Goal: Task Accomplishment & Management: Complete application form

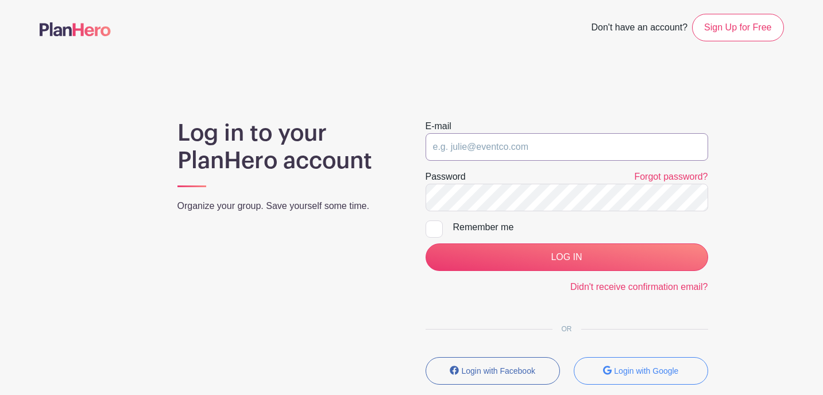
click at [473, 142] on input "email" at bounding box center [567, 147] width 283 height 28
type input "[EMAIL_ADDRESS][DOMAIN_NAME]"
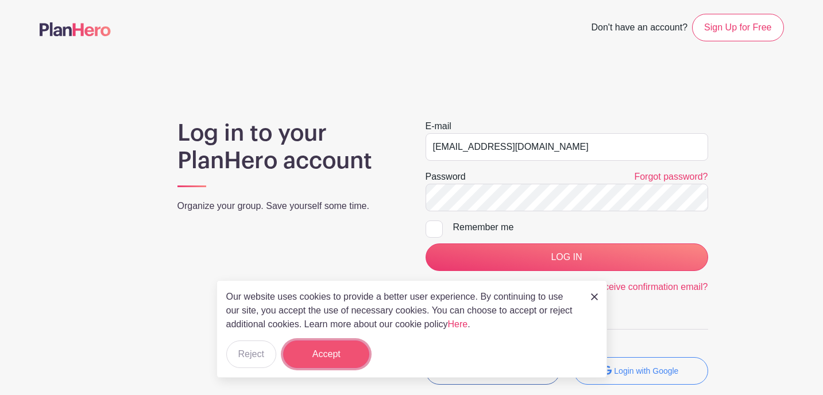
click at [347, 360] on button "Accept" at bounding box center [326, 355] width 86 height 28
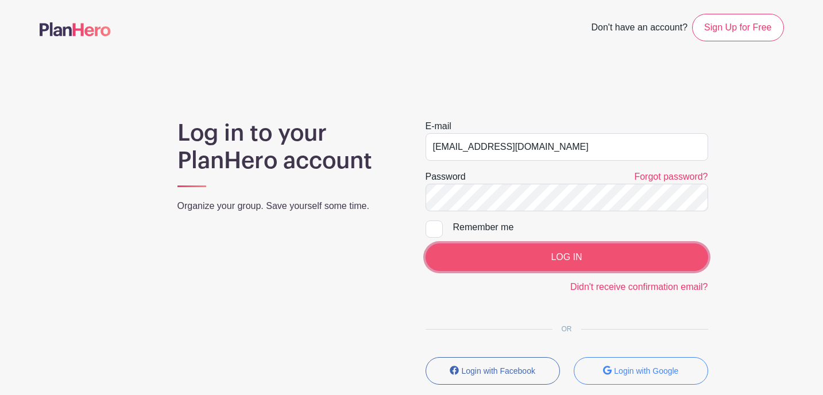
click at [537, 255] on input "LOG IN" at bounding box center [567, 258] width 283 height 28
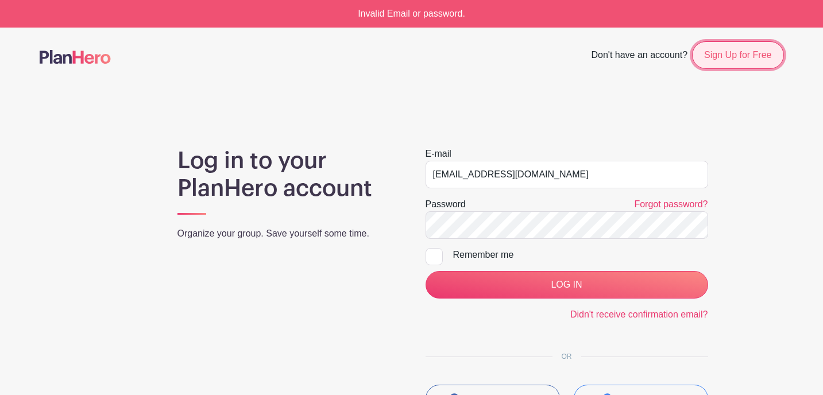
click at [725, 62] on link "Sign Up for Free" at bounding box center [737, 55] width 91 height 28
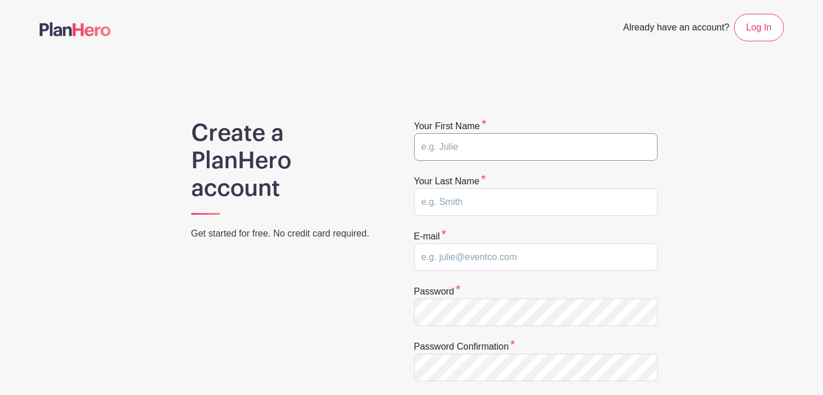
click at [490, 150] on input "text" at bounding box center [536, 147] width 244 height 28
type input "Mark"
type input "[PERSON_NAME]"
type input "[EMAIL_ADDRESS][DOMAIN_NAME]"
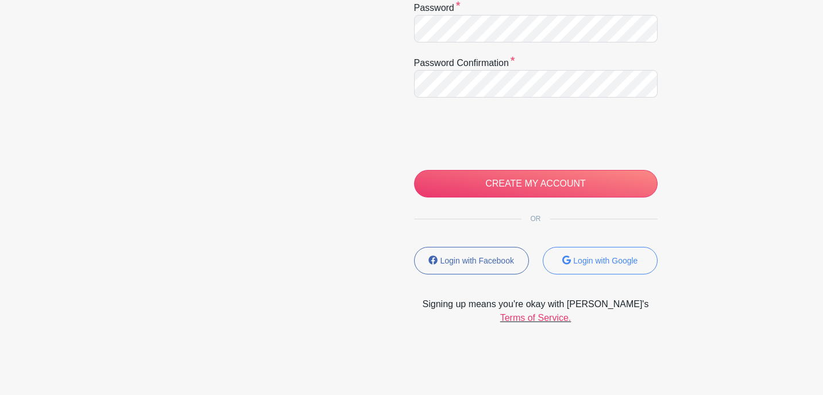
scroll to position [286, 0]
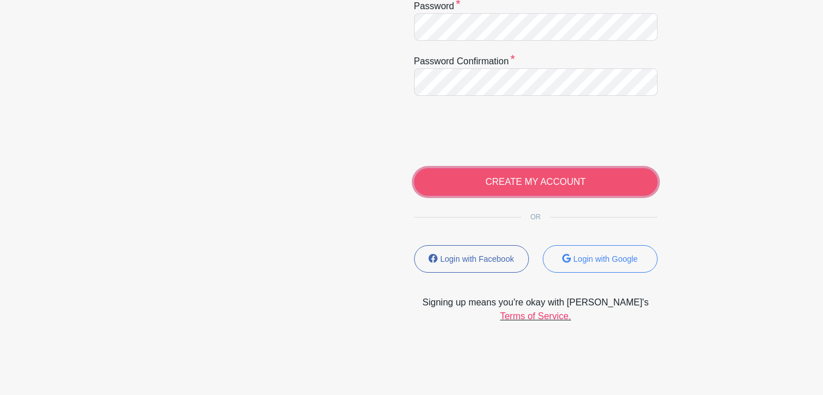
click at [533, 181] on input "CREATE MY ACCOUNT" at bounding box center [536, 182] width 244 height 28
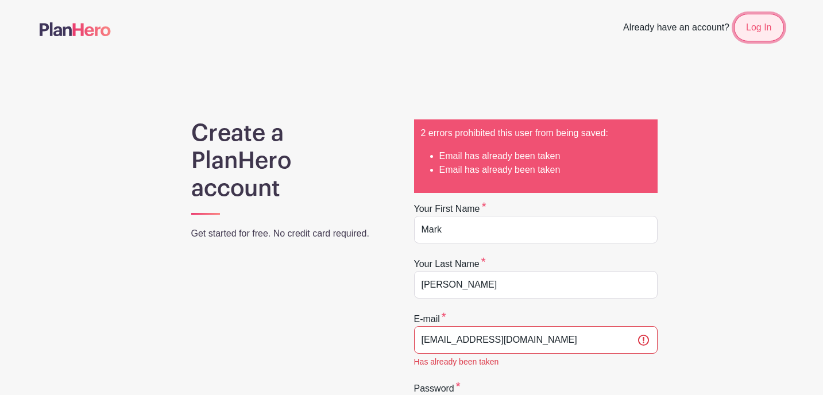
click at [749, 35] on link "Log In" at bounding box center [758, 28] width 49 height 28
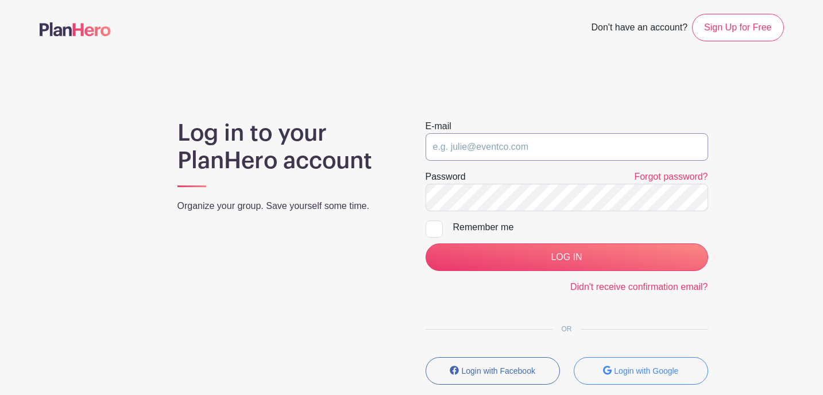
click at [504, 149] on input "email" at bounding box center [567, 147] width 283 height 28
type input "[EMAIL_ADDRESS][DOMAIN_NAME]"
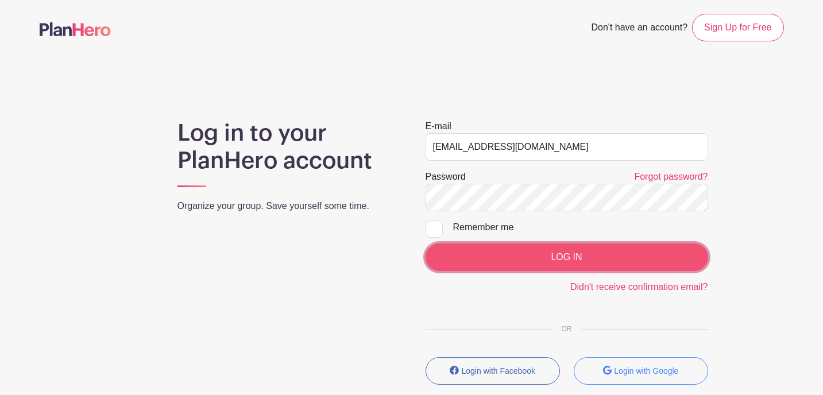
click at [575, 256] on input "LOG IN" at bounding box center [567, 258] width 283 height 28
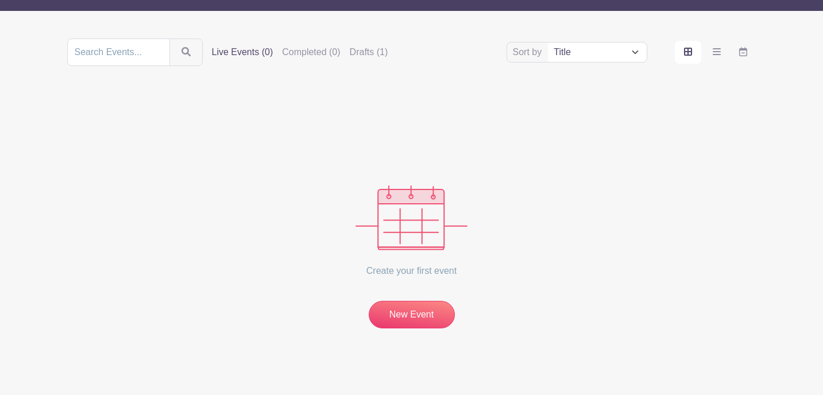
scroll to position [112, 0]
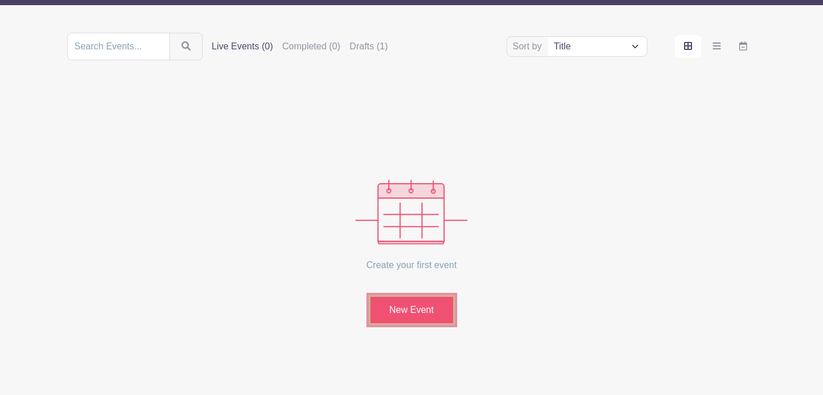
click at [425, 304] on link "New Event" at bounding box center [412, 310] width 86 height 30
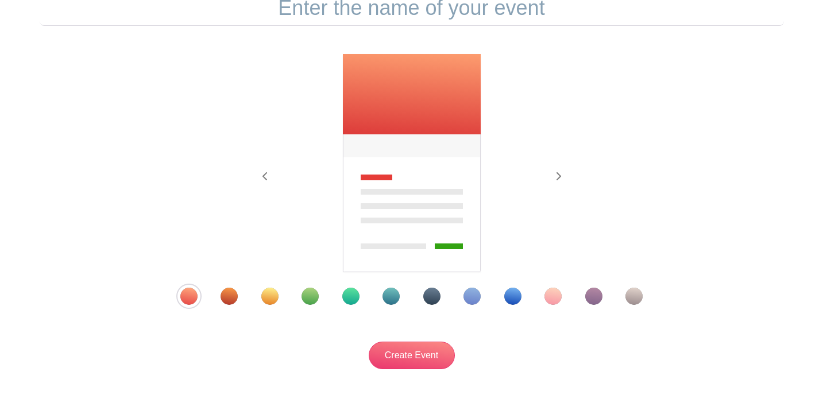
scroll to position [134, 0]
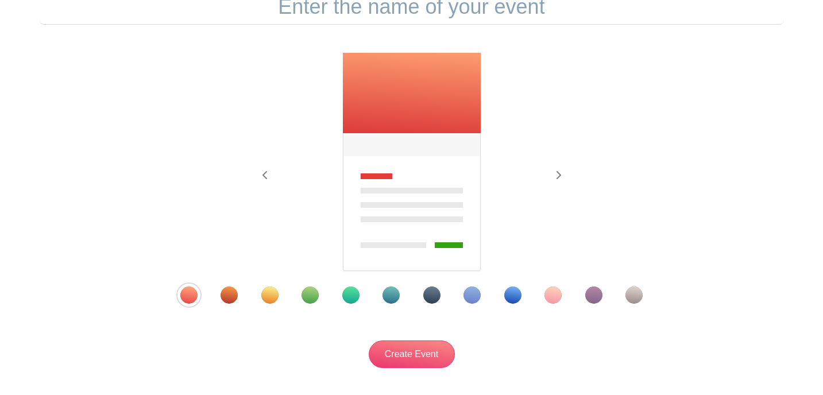
click at [410, 17] on input "text" at bounding box center [412, 7] width 745 height 36
type input "JAZZ ON THE GREEN"
click at [307, 298] on div "Template 4" at bounding box center [310, 295] width 17 height 17
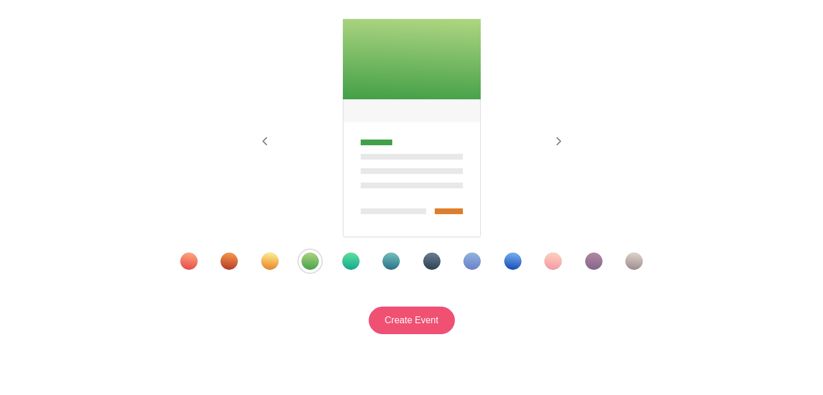
scroll to position [206, 0]
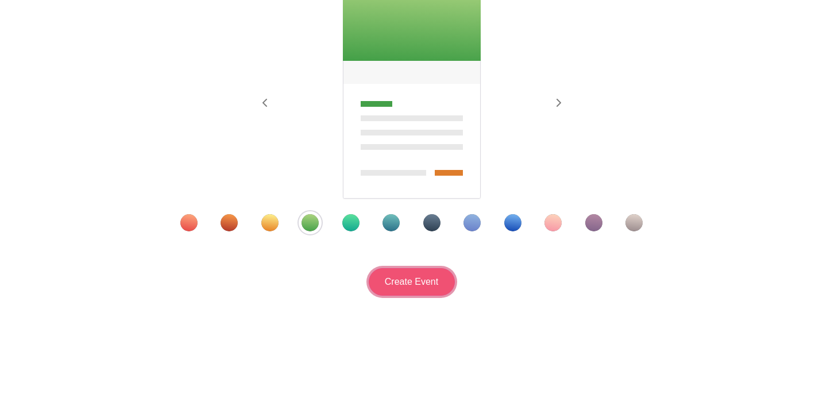
click at [416, 282] on input "Create Event" at bounding box center [412, 282] width 86 height 28
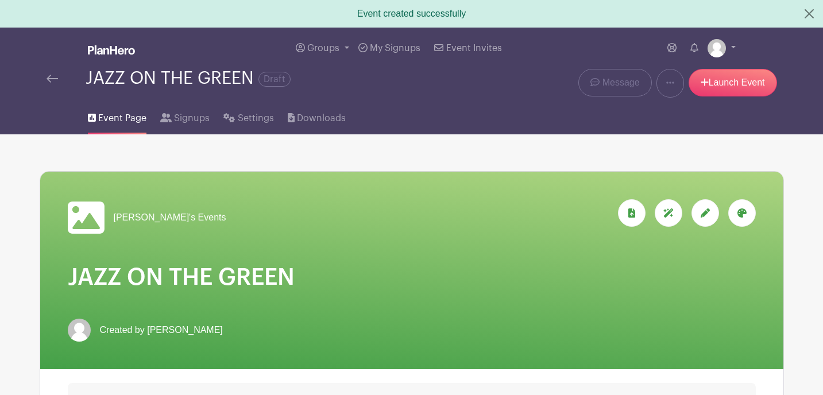
click at [153, 217] on span "Mark's Events" at bounding box center [170, 218] width 113 height 14
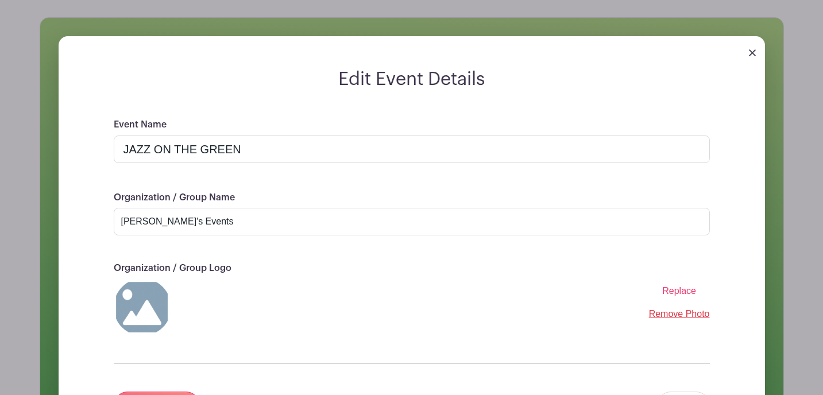
scroll to position [160, 0]
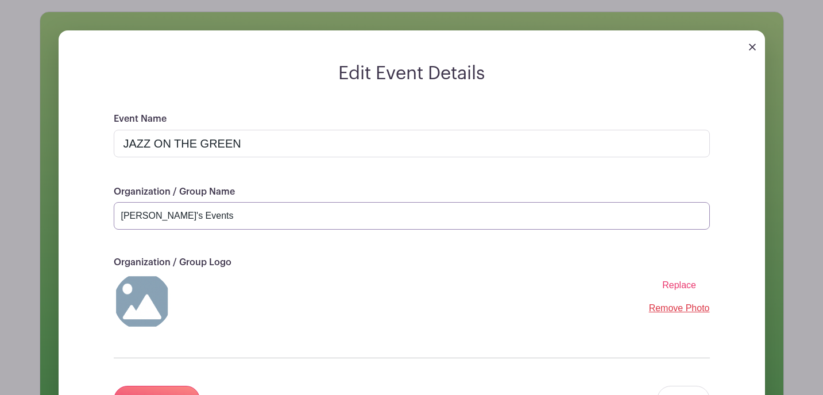
drag, startPoint x: 202, startPoint y: 221, endPoint x: 113, endPoint y: 215, distance: 89.8
click at [113, 215] on div "Event Name JAZZ ON THE GREEN Organization / Group Name Mark's Events Organizati…" at bounding box center [411, 276] width 651 height 329
type input "Washington Park Lawn Bowling Club • Denver Croquet Club • Friends and Neighbors…"
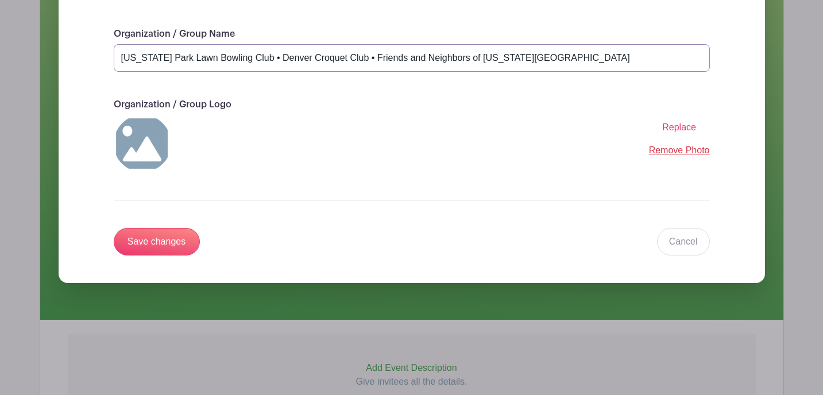
scroll to position [326, 0]
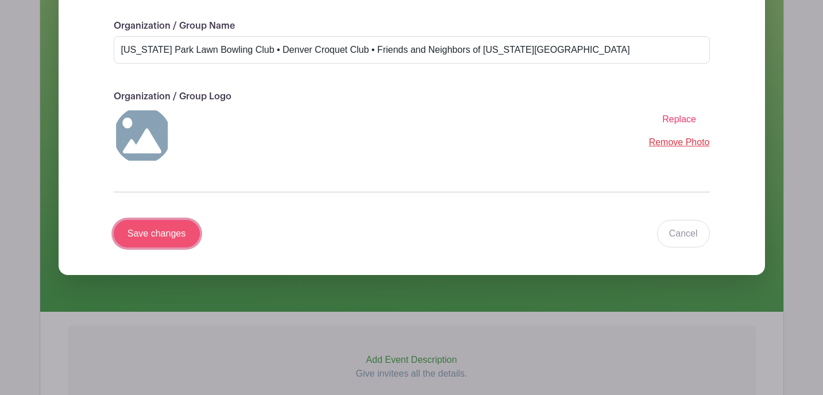
click at [171, 233] on input "Save changes" at bounding box center [157, 234] width 86 height 28
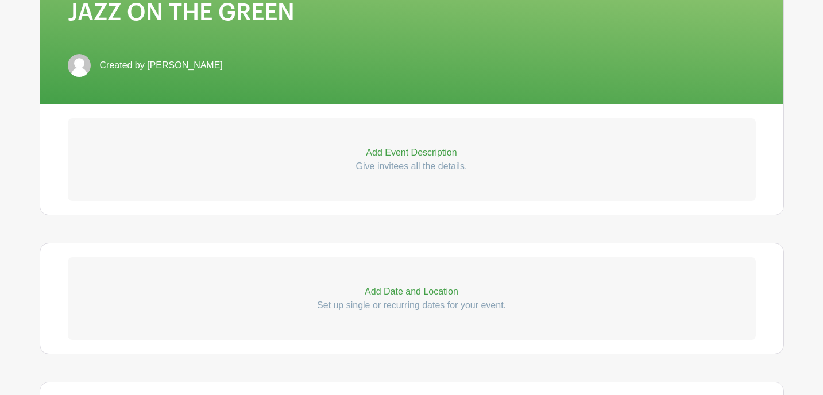
scroll to position [269, 0]
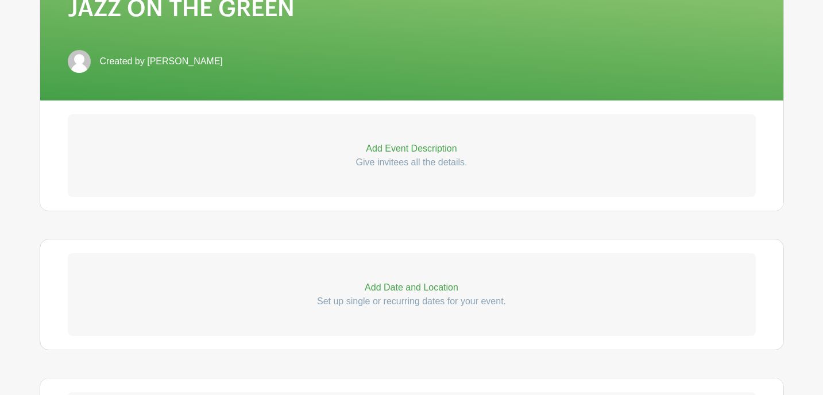
click at [382, 151] on p "Add Event Description" at bounding box center [412, 149] width 688 height 14
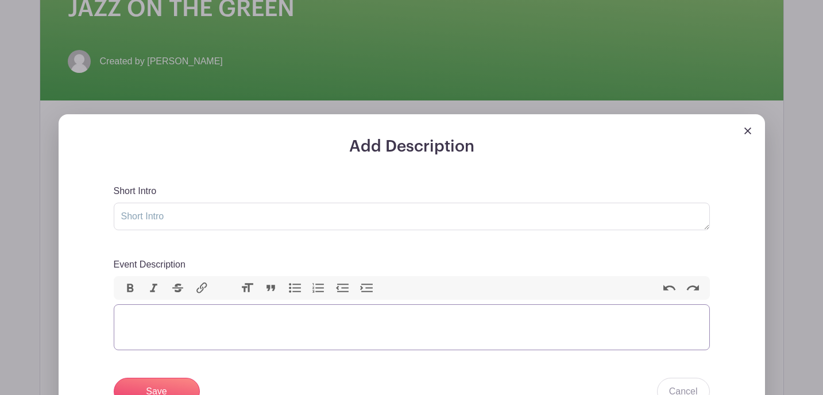
click at [151, 319] on trix-editor "Event Description" at bounding box center [412, 327] width 596 height 46
paste trix-editor "<div>The <strong>Washington Park Lawn Bowling Club</strong>, the <strong>Denver…"
type trix-editor "<div>The <strong>Washington Park Lawn Bowling Club</strong>, the <strong>Denver…"
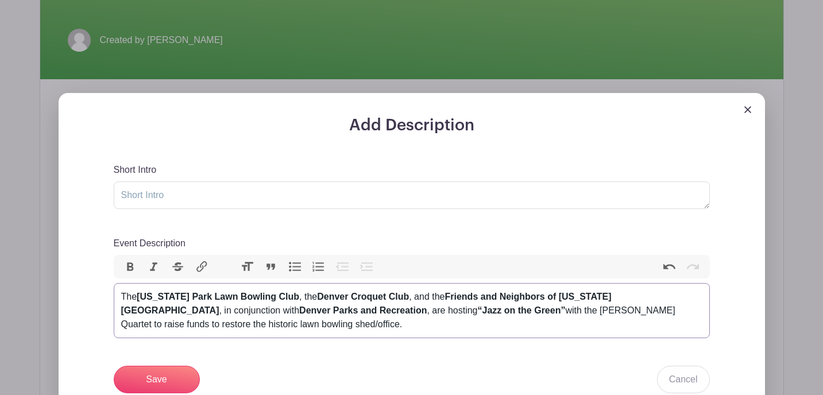
scroll to position [292, 0]
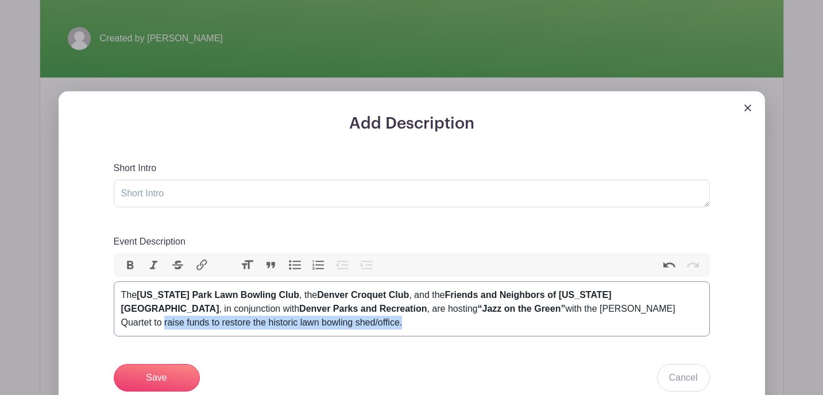
drag, startPoint x: 228, startPoint y: 326, endPoint x: 548, endPoint y: 311, distance: 320.9
click at [548, 311] on div "The Washington Park Lawn Bowling Club , the Denver Croquet Club , and the Frien…" at bounding box center [411, 308] width 581 height 41
copy div "raise funds to restore the historic lawn bowling shed/office."
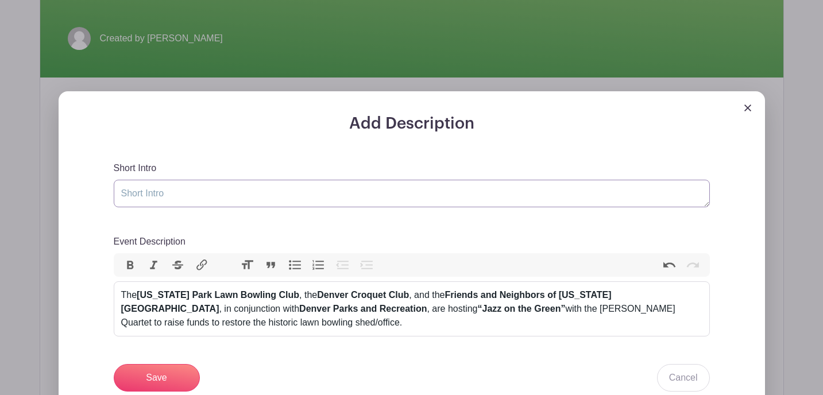
click at [178, 190] on textarea "Short Intro" at bounding box center [412, 194] width 596 height 28
type textarea "F"
type textarea "C"
type textarea "F"
paste textarea "raise funds to restore the historic lawn bowling shed/office."
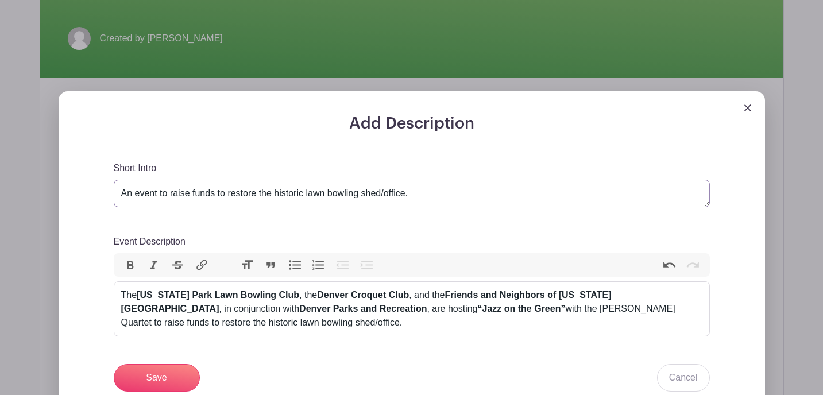
click at [306, 196] on textarea "An event to raise funds to restore the historic lawn bowling shed/office." at bounding box center [412, 194] width 596 height 28
type textarea "An event to raise funds to restore the historic Washington Park lawn bowling sh…"
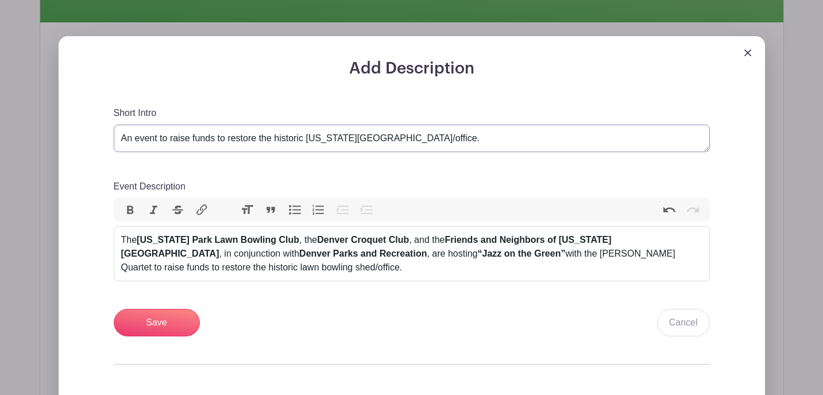
scroll to position [378, 0]
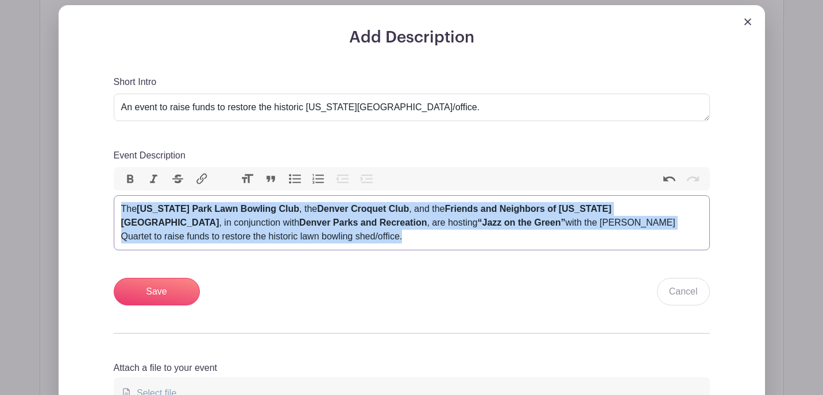
drag, startPoint x: 233, startPoint y: 238, endPoint x: 113, endPoint y: 206, distance: 124.7
click at [113, 206] on div "Add Description Short Intro An event to raise funds to restore the historic Was…" at bounding box center [411, 232] width 651 height 409
paste trix-editor "<div><br>The <strong>Washington Park Lawn Bowling Club</strong>, the <strong>De…"
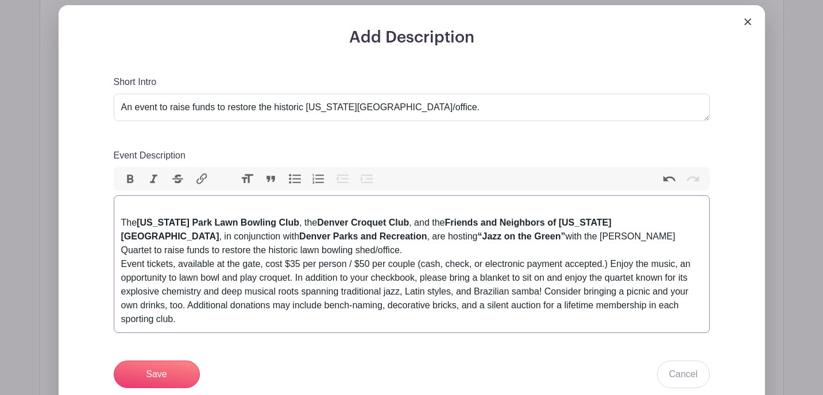
drag, startPoint x: 322, startPoint y: 238, endPoint x: 113, endPoint y: 206, distance: 211.1
click at [114, 206] on trix-editor "The Washington Park Lawn Bowling Club , the Denver Croquet Club , and the Frien…" at bounding box center [412, 264] width 596 height 138
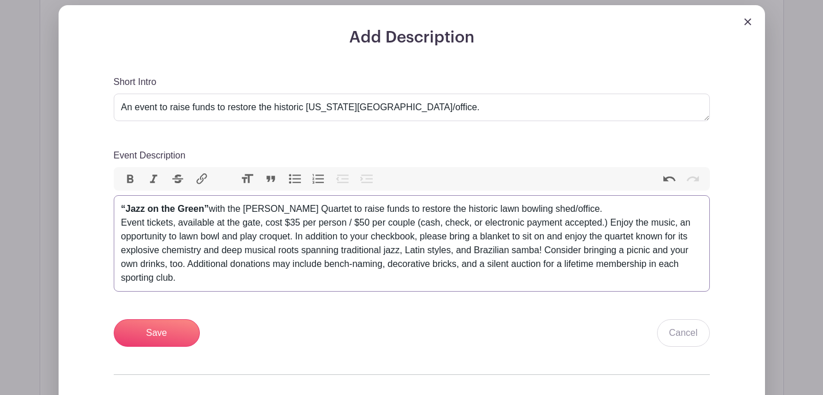
click at [205, 212] on strong "“Jazz on the Green”" at bounding box center [165, 209] width 88 height 10
click at [336, 211] on div "“Jazz on the Green,” with the Joe Anderies Quartet to raise funds to restore th…" at bounding box center [411, 209] width 581 height 14
click at [349, 211] on div "“Jazz on the Green,” with the Joe Anderies Quartet, to raise funds to restore t…" at bounding box center [411, 209] width 581 height 14
drag, startPoint x: 633, startPoint y: 213, endPoint x: 606, endPoint y: 212, distance: 27.0
click at [606, 212] on div "“Jazz on the Green,” with the Joe Anderies Quartet, is a night to raise funds t…" at bounding box center [411, 209] width 581 height 14
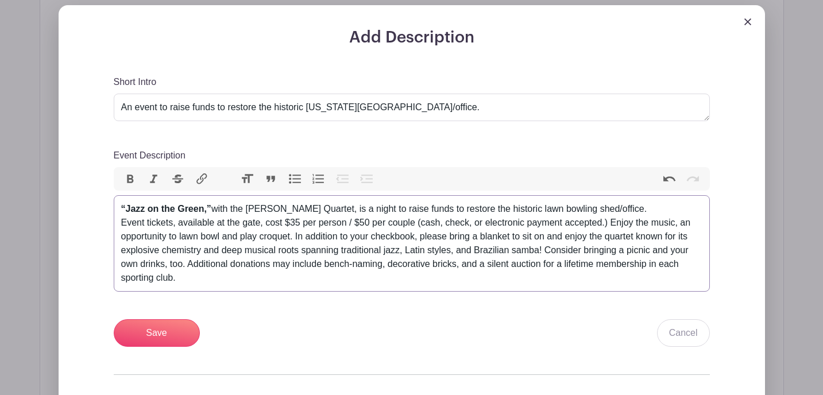
click at [123, 226] on div "Event tickets, available at the gate, cost $35 per person / $50 per couple (cas…" at bounding box center [411, 250] width 581 height 69
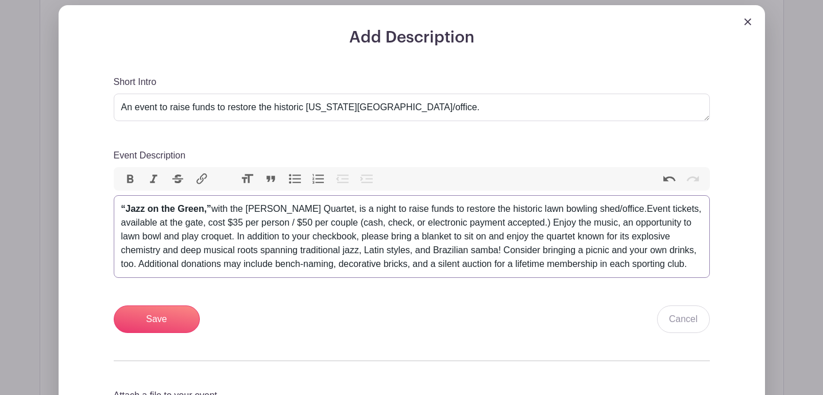
type trix-editor "<div><strong>“Jazz on the Green,”</strong> with the Joe Anderies Quartet, is a …"
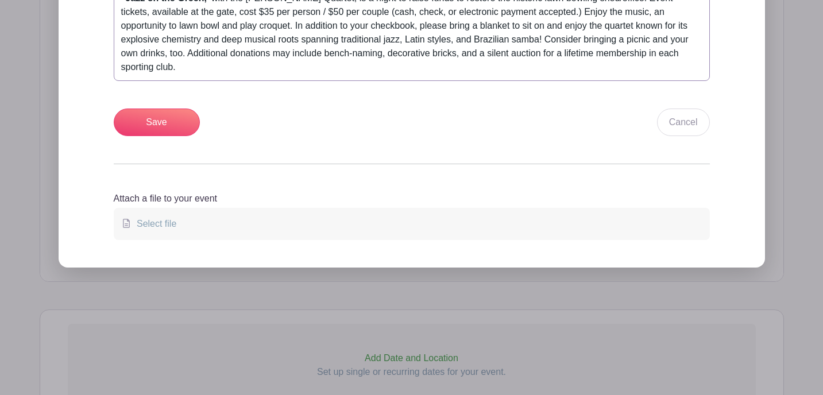
scroll to position [594, 0]
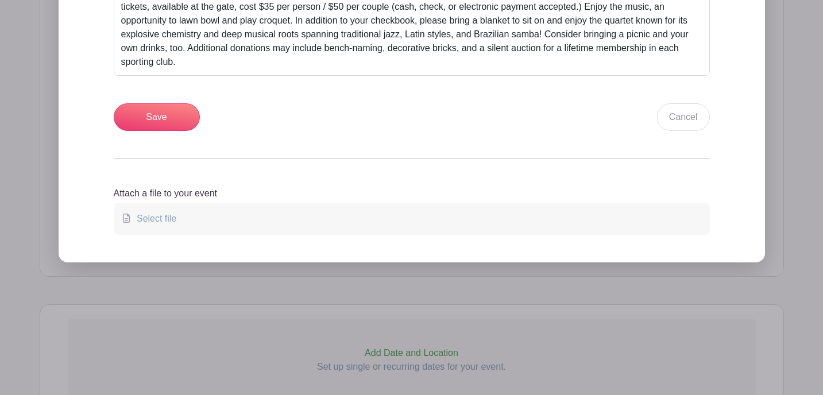
click at [155, 219] on span "Select file" at bounding box center [154, 219] width 44 height 10
click at [0, 0] on input "Select file" at bounding box center [0, 0] width 0 height 0
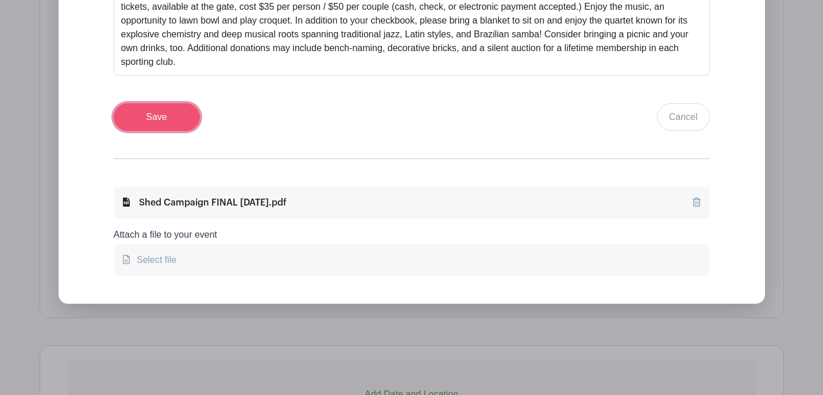
click at [182, 124] on input "Save" at bounding box center [157, 117] width 86 height 28
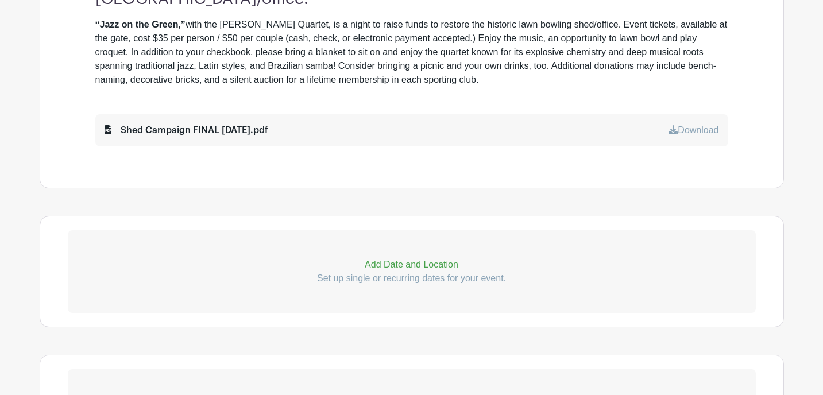
scroll to position [608, 0]
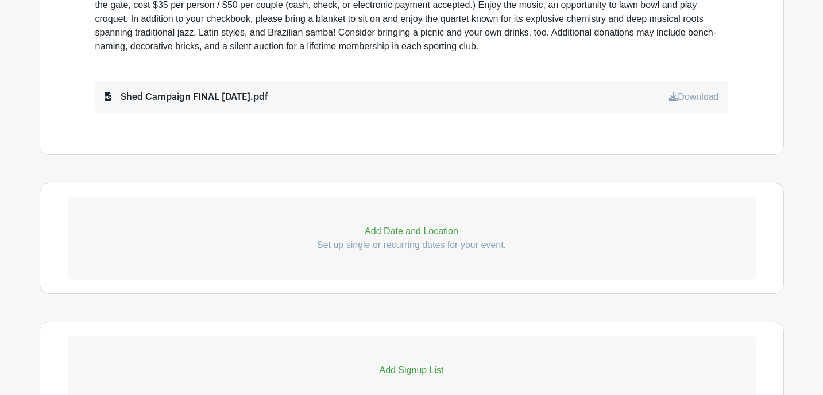
click at [404, 232] on p "Add Date and Location" at bounding box center [412, 232] width 688 height 14
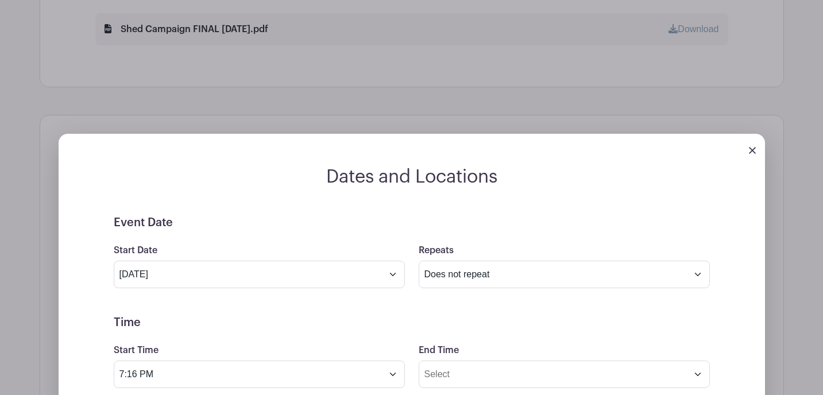
scroll to position [682, 0]
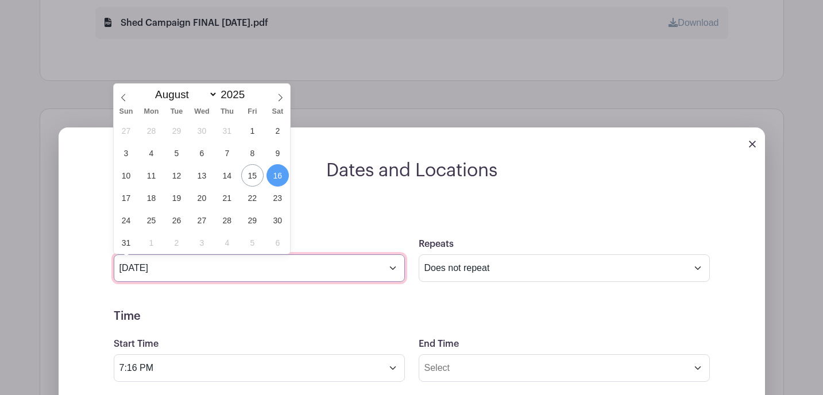
click at [194, 282] on input "Aug 16 2025" at bounding box center [259, 269] width 291 height 28
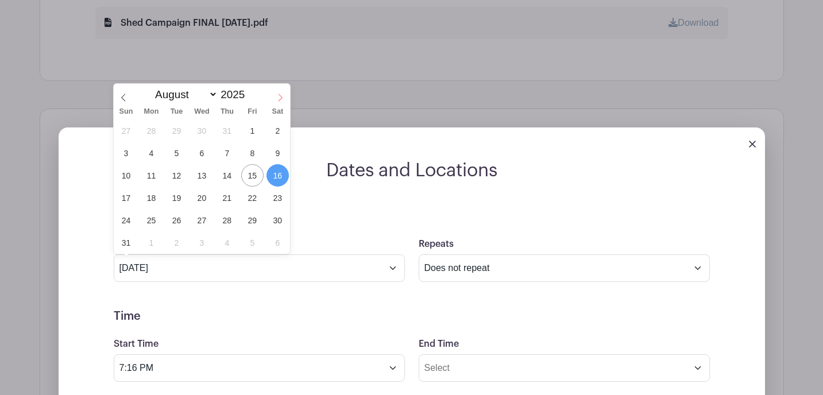
click at [282, 94] on icon at bounding box center [280, 98] width 8 height 8
select select "8"
click at [228, 132] on span "4" at bounding box center [227, 130] width 22 height 22
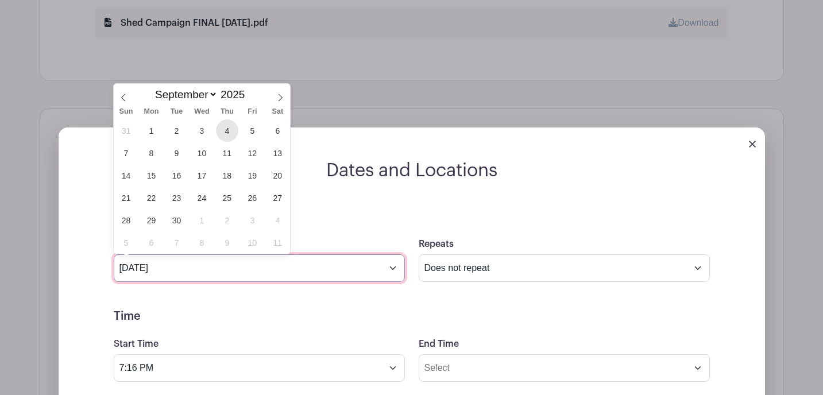
type input "Sep 4 2025"
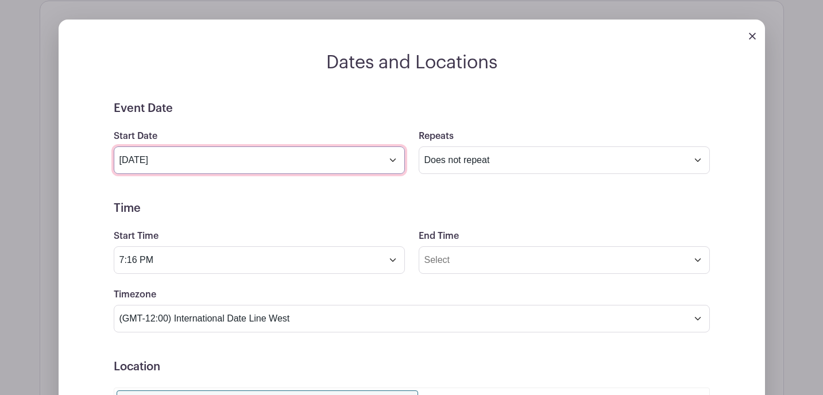
scroll to position [806, 0]
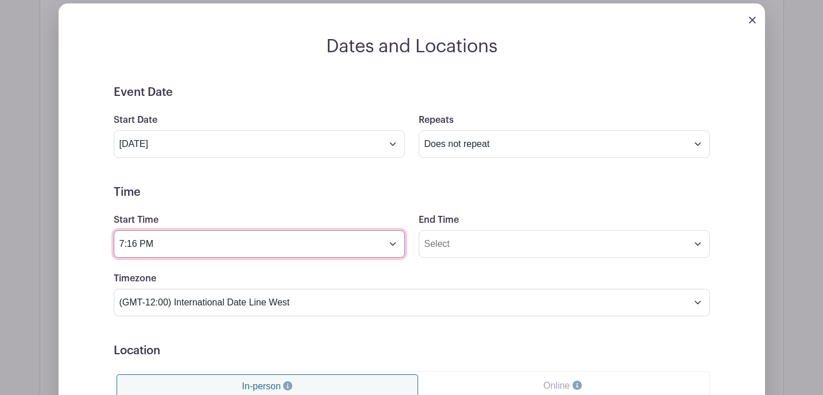
click at [396, 249] on input "7:16 PM" at bounding box center [259, 244] width 291 height 28
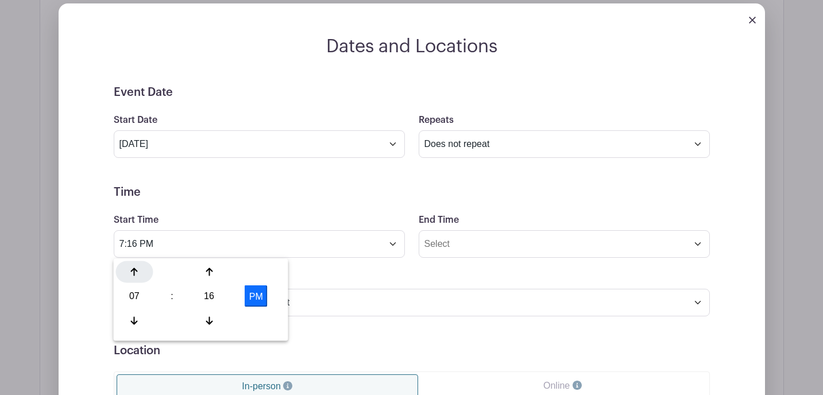
click at [132, 275] on icon at bounding box center [134, 272] width 7 height 9
click at [137, 318] on icon at bounding box center [134, 320] width 7 height 9
click at [210, 317] on icon at bounding box center [209, 320] width 7 height 9
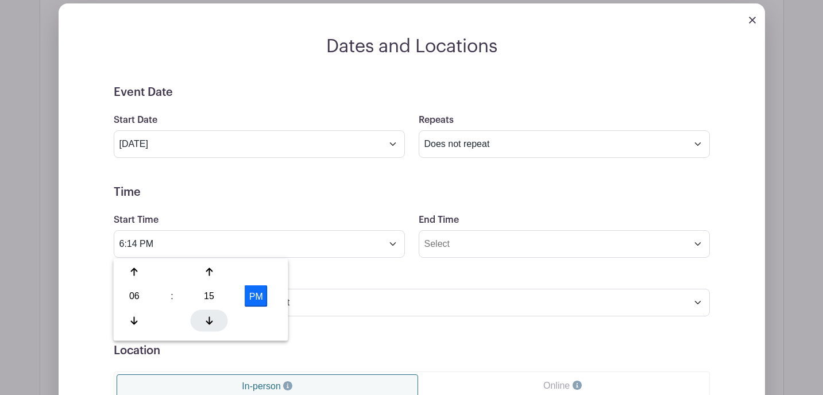
click at [210, 317] on icon at bounding box center [209, 320] width 7 height 9
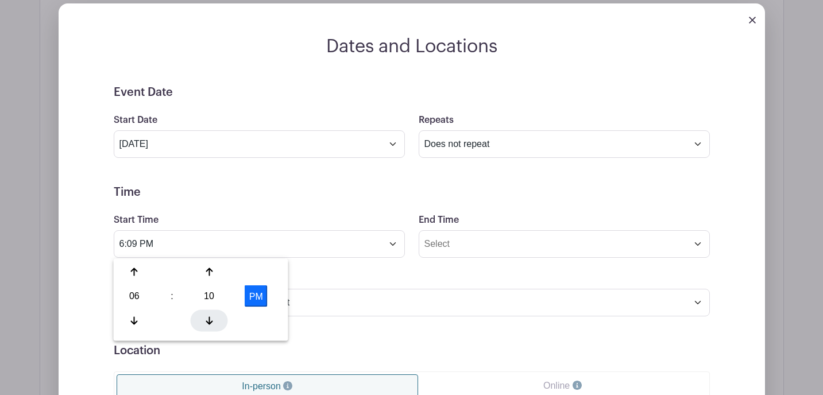
click at [210, 317] on icon at bounding box center [209, 320] width 7 height 9
click at [210, 316] on icon at bounding box center [209, 320] width 7 height 9
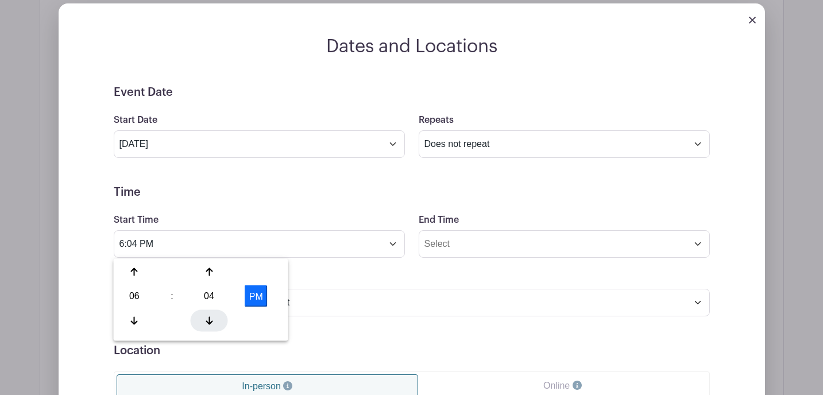
click at [210, 316] on icon at bounding box center [209, 320] width 7 height 9
type input "6:00 PM"
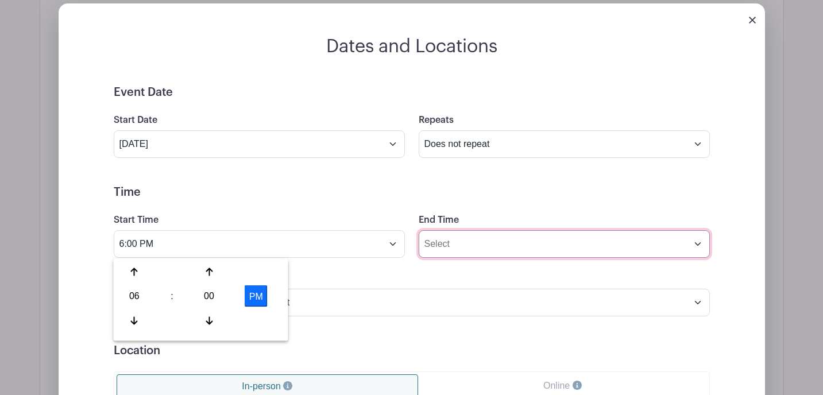
click at [462, 243] on input "End Time" at bounding box center [564, 244] width 291 height 28
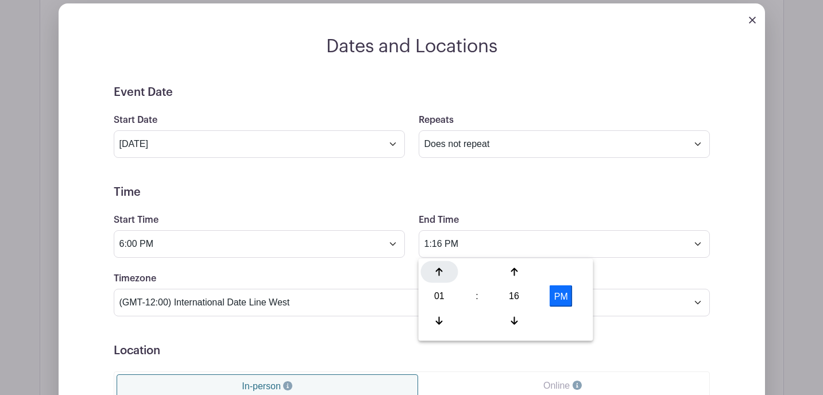
click at [441, 275] on icon at bounding box center [439, 272] width 7 height 9
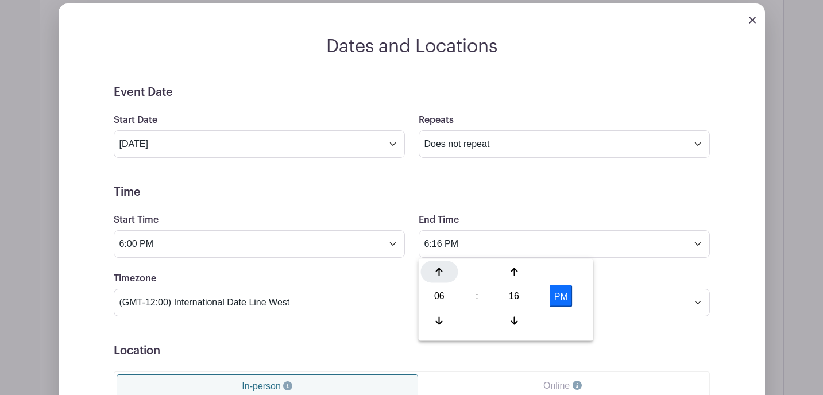
click at [441, 275] on icon at bounding box center [439, 272] width 7 height 9
click at [516, 322] on icon at bounding box center [514, 320] width 7 height 9
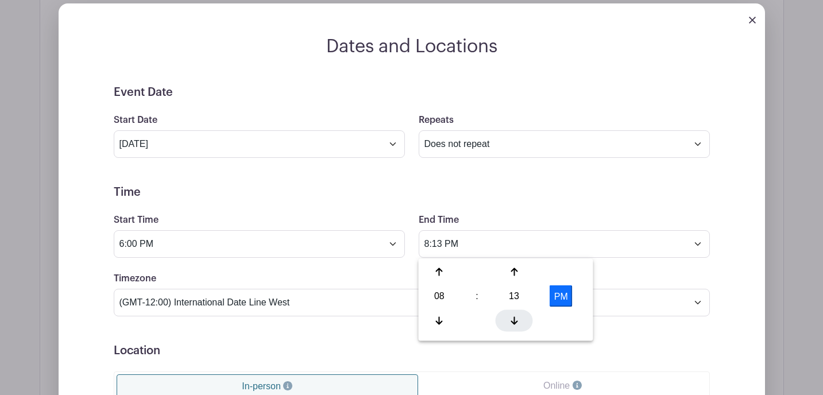
click at [516, 322] on icon at bounding box center [514, 320] width 7 height 9
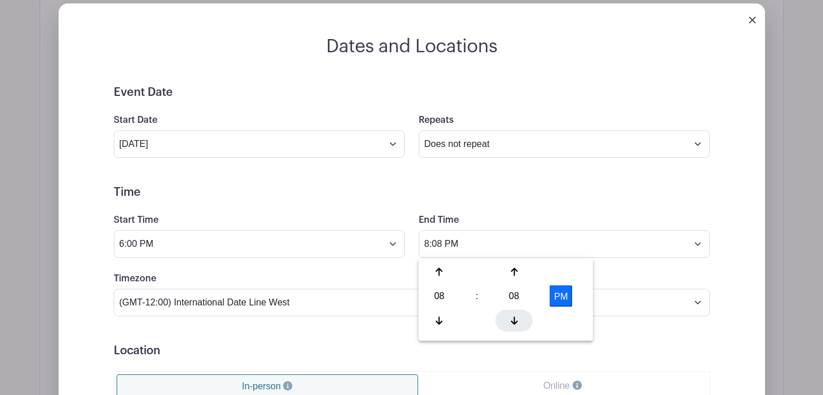
click at [516, 322] on icon at bounding box center [514, 320] width 7 height 9
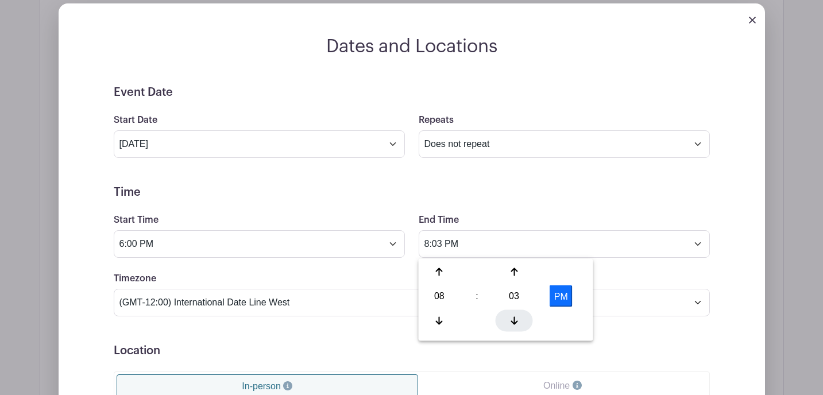
click at [516, 322] on icon at bounding box center [514, 320] width 7 height 9
type input "8:00 PM"
click at [627, 276] on div "Timezone (GMT-12:00) International Date Line West (GMT-11:00) American Samoa (G…" at bounding box center [412, 294] width 610 height 45
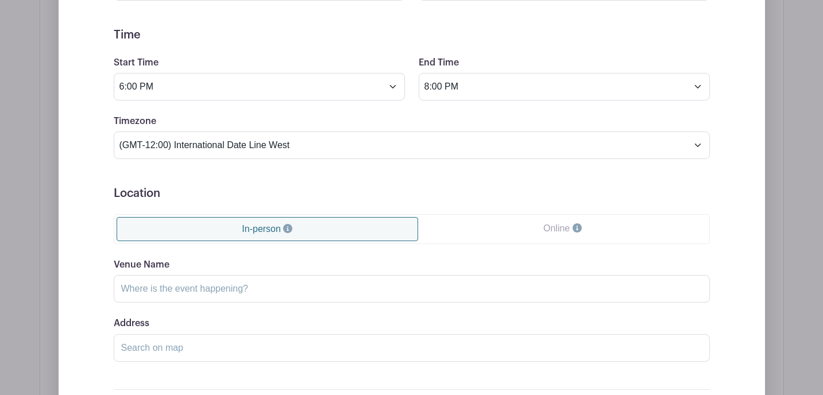
scroll to position [980, 0]
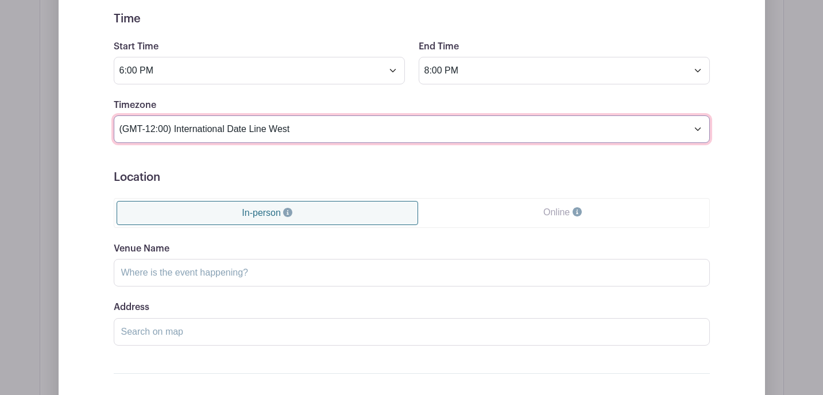
click at [268, 128] on select "(GMT-12:00) International Date Line West (GMT-11:00) American Samoa (GMT-11:00)…" at bounding box center [412, 129] width 596 height 28
select select "Mountain Time (US & Canada)"
click at [114, 116] on select "(GMT-12:00) International Date Line West (GMT-11:00) American Samoa (GMT-11:00)…" at bounding box center [412, 129] width 596 height 28
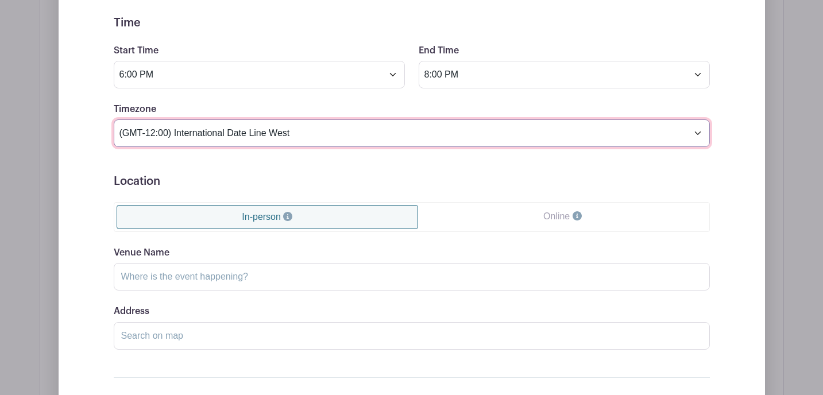
scroll to position [985, 0]
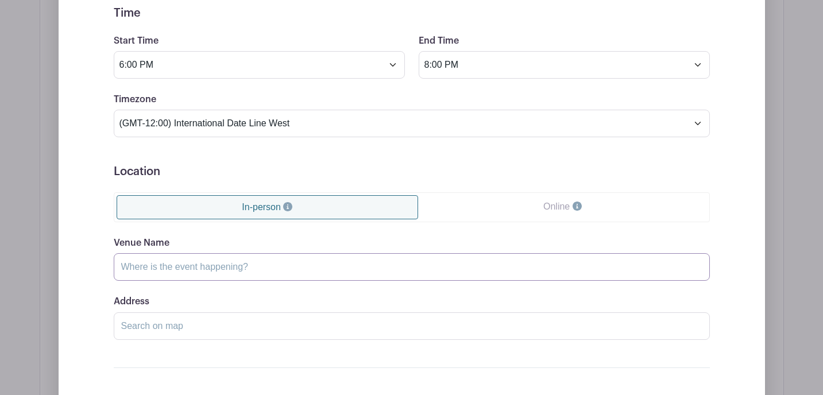
click at [199, 273] on input "Venue Name" at bounding box center [412, 267] width 596 height 28
type input "Washington Park Lawn Bowling Green"
click at [186, 328] on input "Address" at bounding box center [412, 327] width 596 height 28
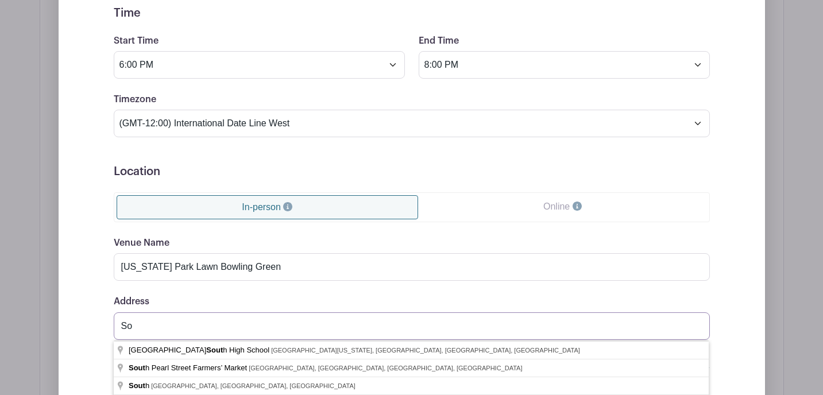
type input "S"
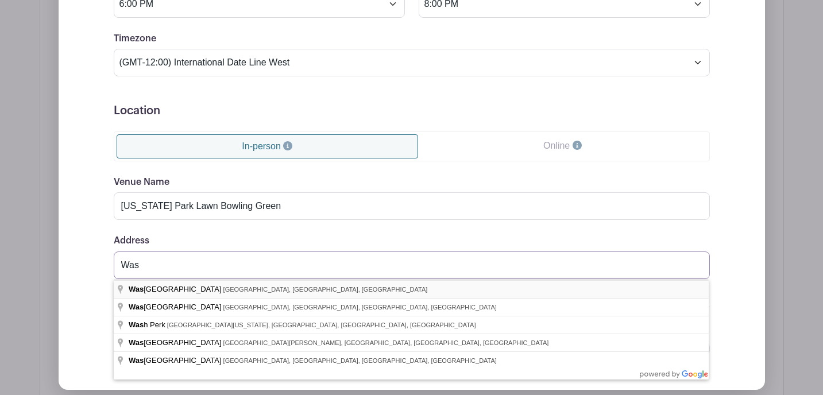
scroll to position [1052, 0]
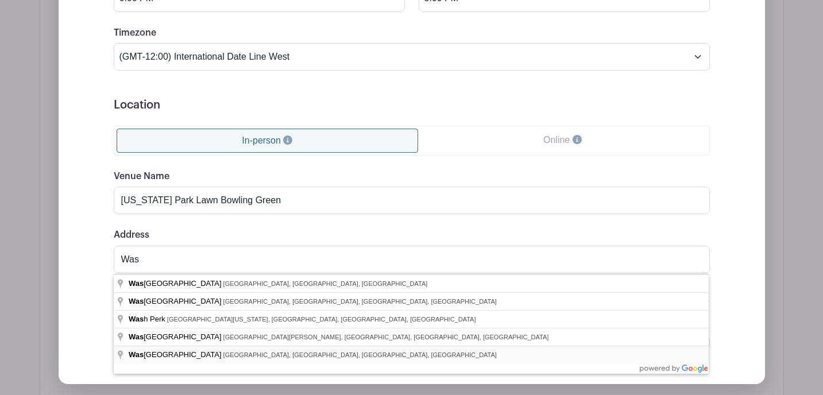
type input "Washington Park, South Franklin Street, Denver, CO, USA"
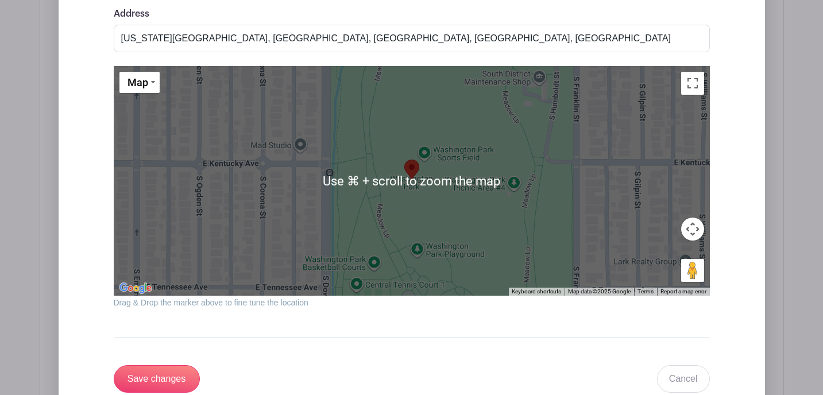
scroll to position [1279, 0]
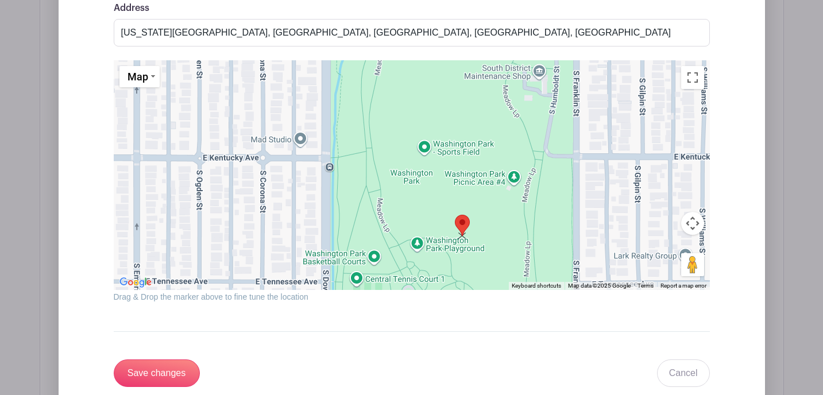
drag, startPoint x: 414, startPoint y: 164, endPoint x: 463, endPoint y: 226, distance: 79.3
click at [455, 215] on area at bounding box center [455, 215] width 0 height 0
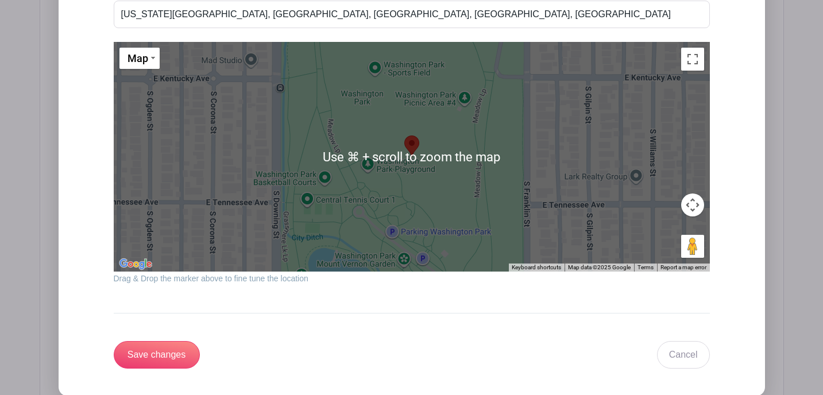
scroll to position [1298, 0]
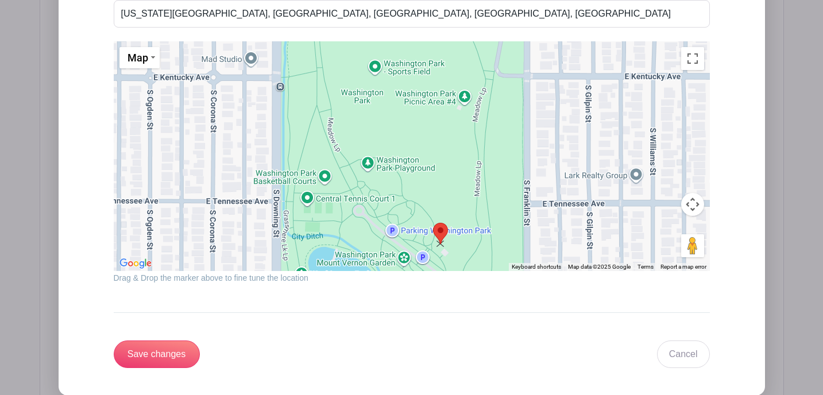
drag, startPoint x: 414, startPoint y: 144, endPoint x: 442, endPoint y: 234, distance: 94.1
click at [433, 223] on area at bounding box center [433, 223] width 0 height 0
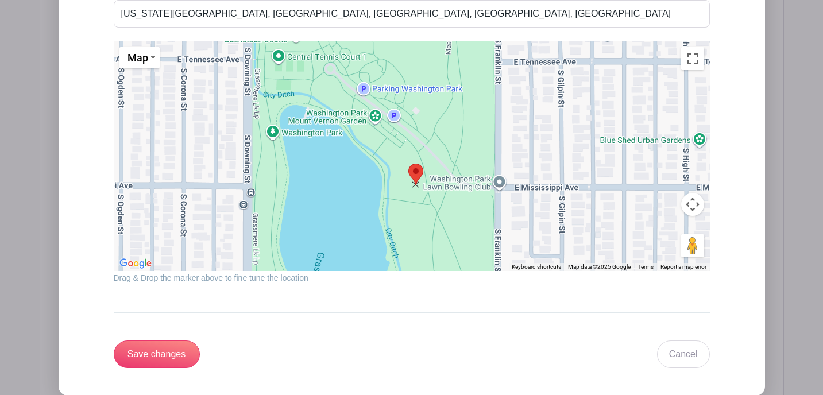
drag, startPoint x: 412, startPoint y: 146, endPoint x: 416, endPoint y: 176, distance: 30.1
click at [408, 164] on area at bounding box center [408, 164] width 0 height 0
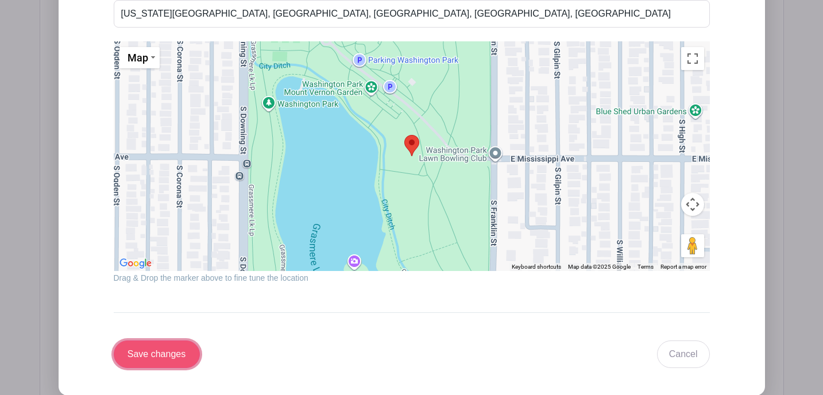
click at [160, 352] on input "Save changes" at bounding box center [157, 355] width 86 height 28
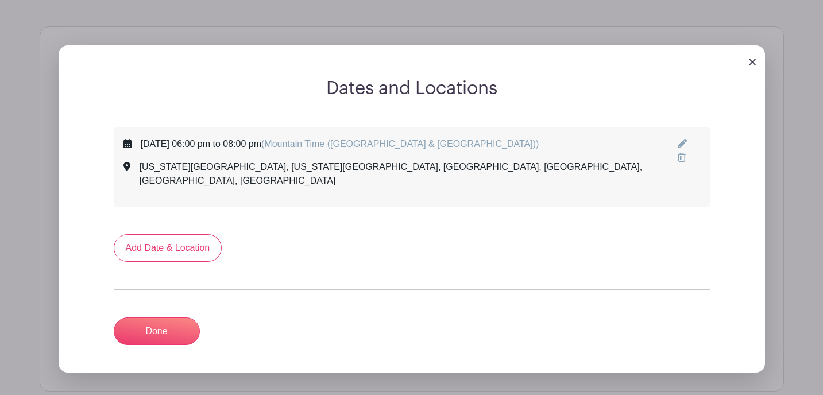
scroll to position [678, 0]
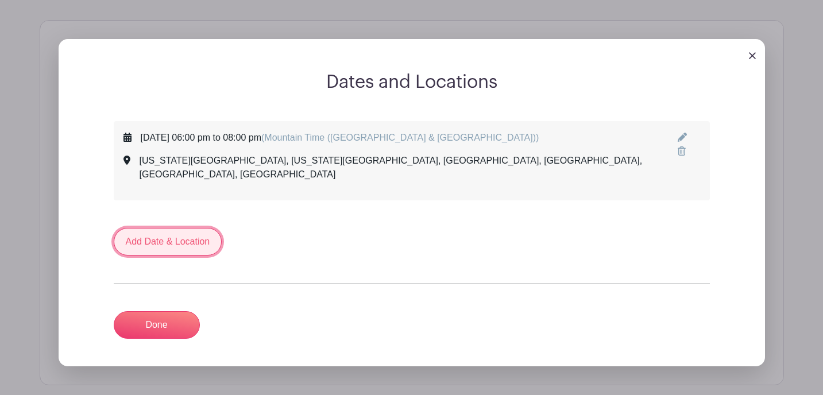
click at [170, 232] on link "Add Date & Location" at bounding box center [168, 242] width 109 height 28
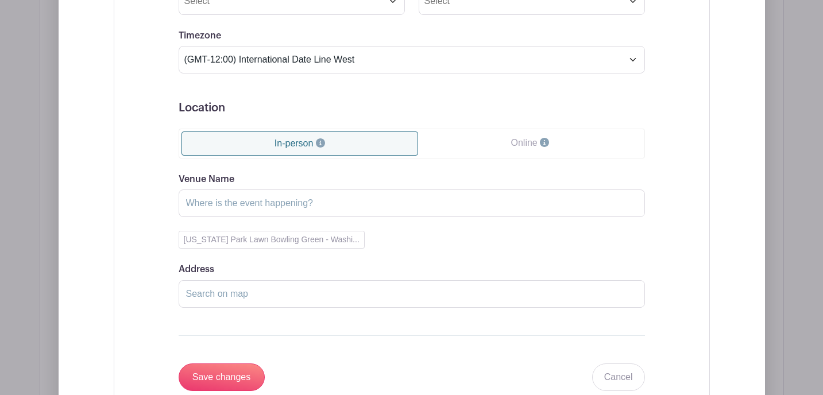
scroll to position [1089, 0]
click at [226, 363] on input "Save changes" at bounding box center [222, 377] width 86 height 28
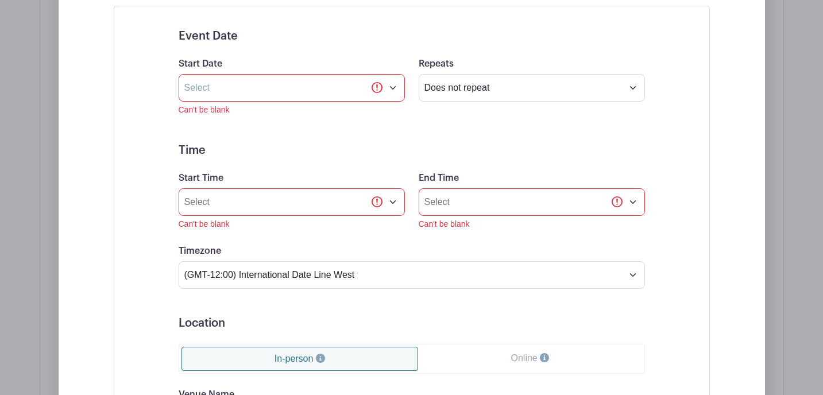
scroll to position [984, 0]
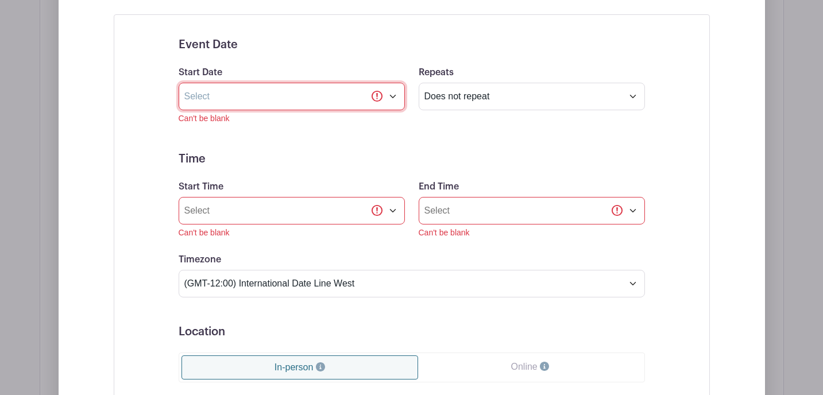
click at [215, 87] on input "text" at bounding box center [292, 97] width 226 height 28
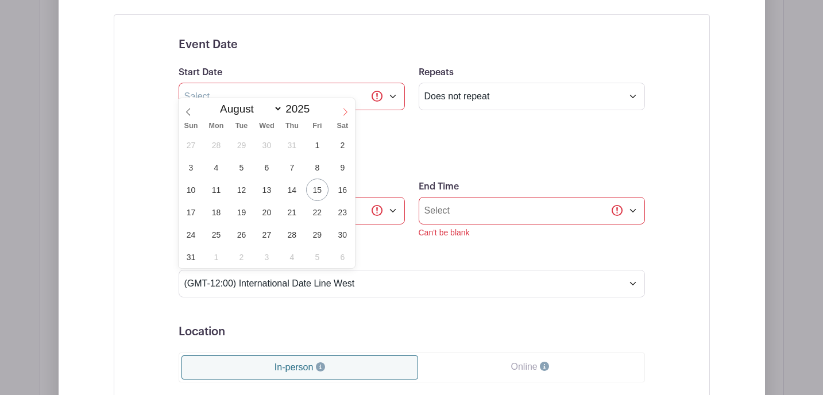
click at [346, 110] on icon at bounding box center [345, 112] width 8 height 8
select select "8"
click at [287, 151] on span "4" at bounding box center [292, 145] width 22 height 22
type input "Sep 4 2025"
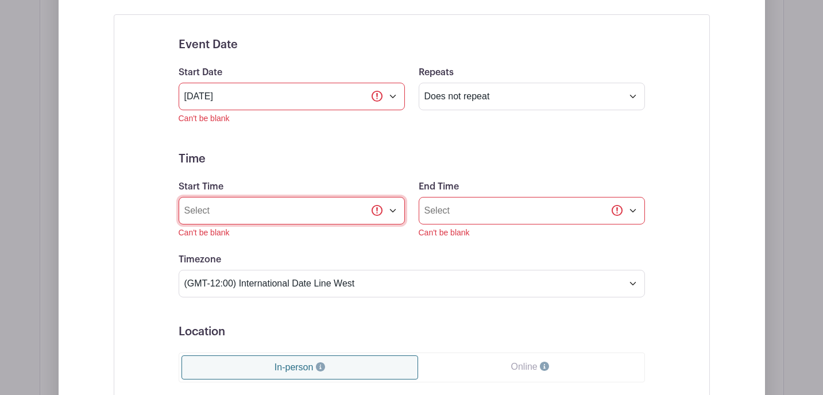
click at [221, 209] on input "Start Time" at bounding box center [292, 211] width 226 height 28
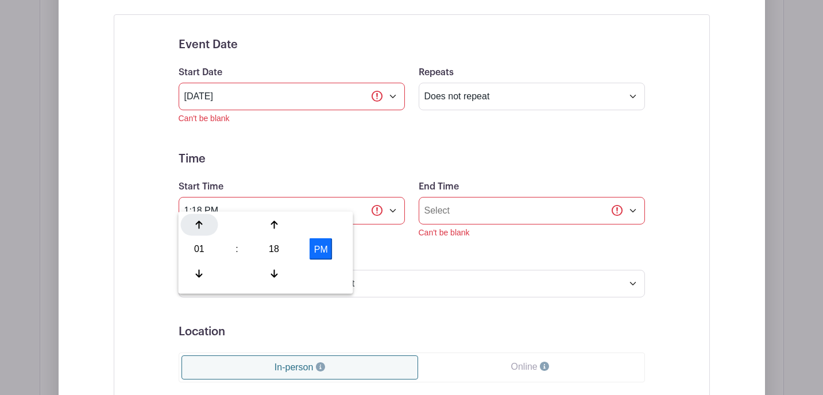
click at [202, 226] on icon at bounding box center [199, 225] width 7 height 9
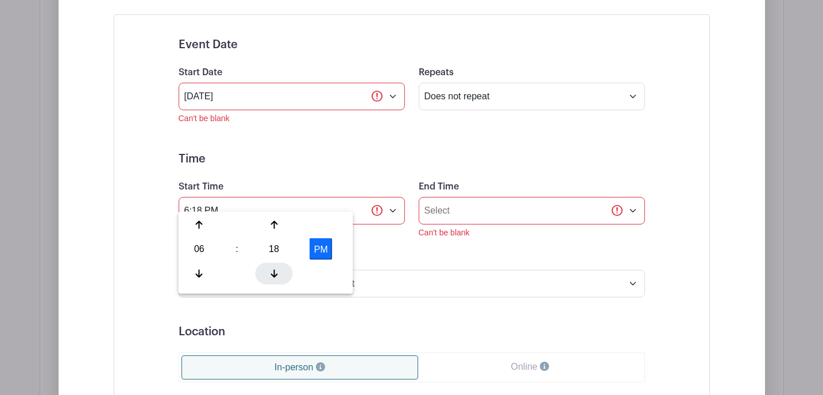
click at [277, 269] on icon at bounding box center [274, 273] width 7 height 9
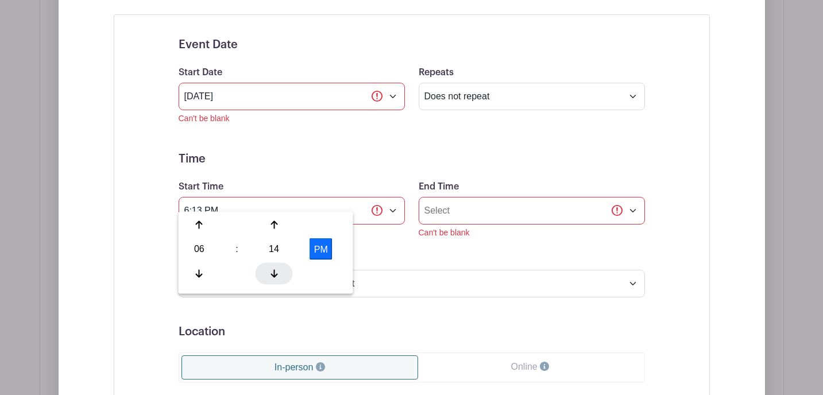
click at [277, 269] on icon at bounding box center [274, 273] width 7 height 9
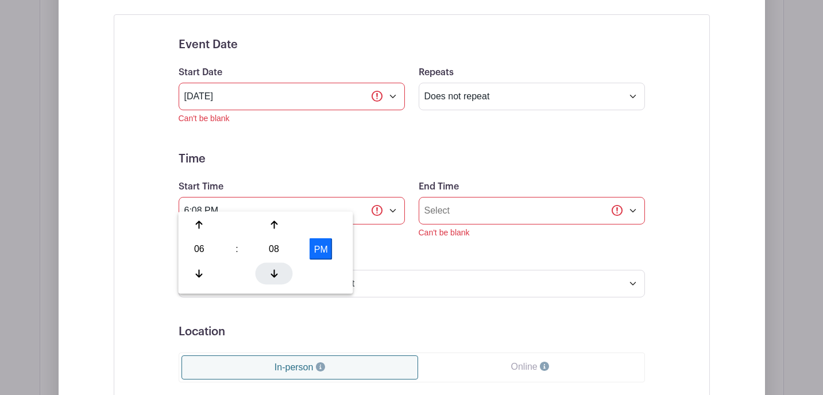
click at [276, 269] on icon at bounding box center [274, 273] width 7 height 9
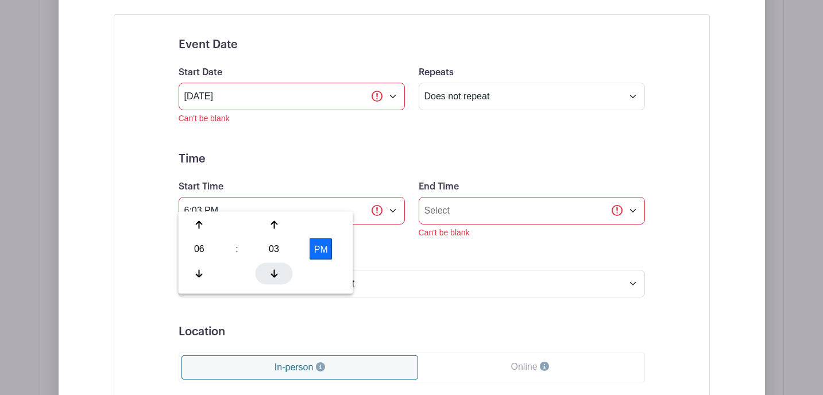
click at [276, 269] on icon at bounding box center [274, 273] width 7 height 9
type input "6:00 PM"
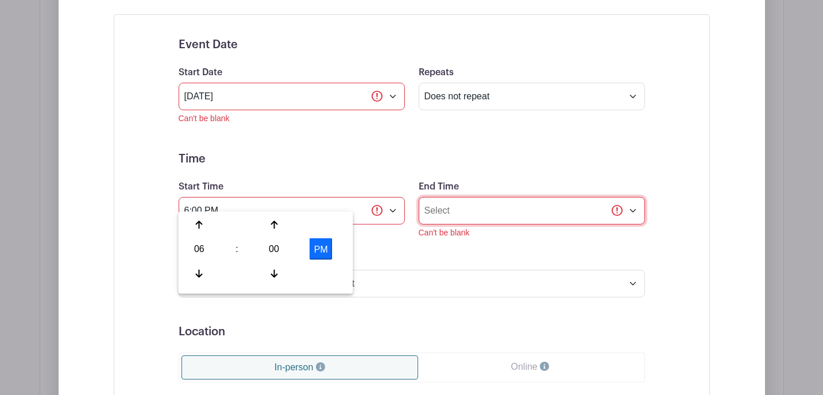
click at [472, 202] on input "End Time" at bounding box center [532, 211] width 226 height 28
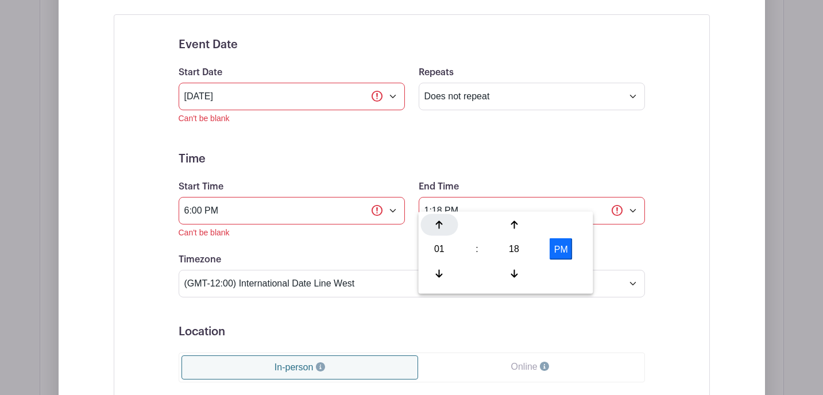
click at [442, 225] on icon at bounding box center [439, 225] width 7 height 9
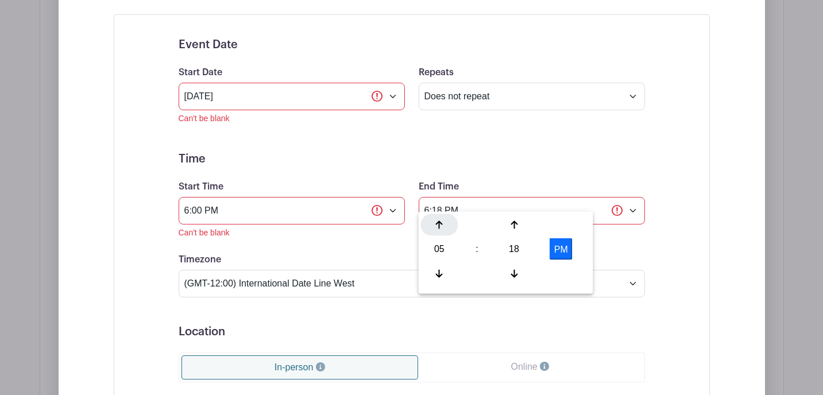
click at [442, 225] on icon at bounding box center [439, 225] width 7 height 9
click at [513, 272] on icon at bounding box center [514, 273] width 7 height 9
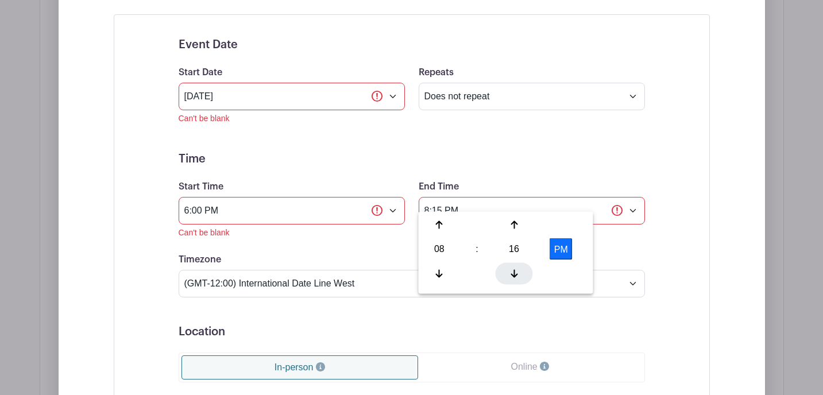
click at [513, 272] on icon at bounding box center [514, 273] width 7 height 9
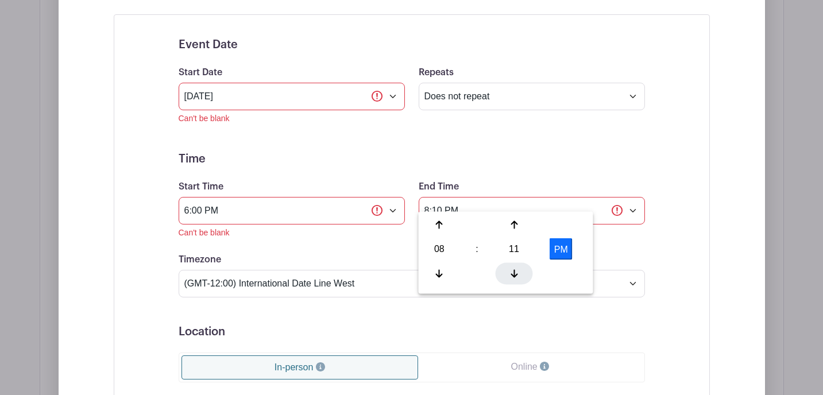
click at [513, 272] on icon at bounding box center [514, 273] width 7 height 9
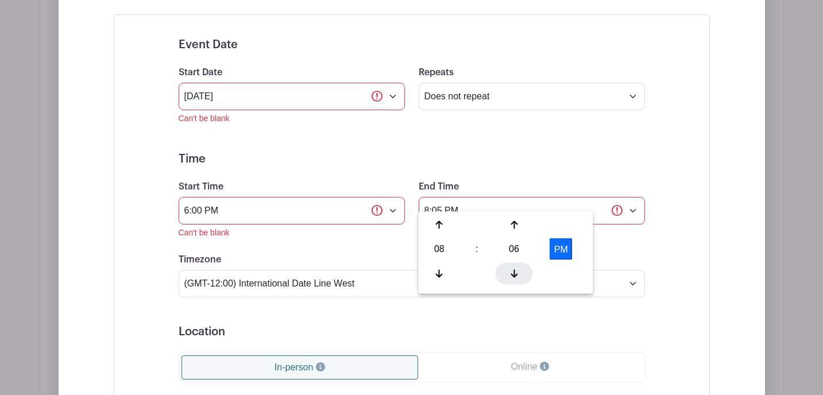
click at [513, 272] on icon at bounding box center [514, 273] width 7 height 9
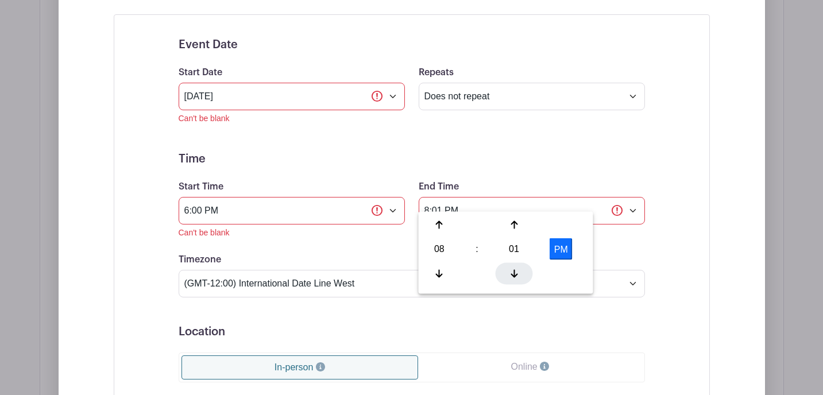
type input "8:00 PM"
click at [636, 227] on div "Can't be blank" at bounding box center [532, 233] width 226 height 12
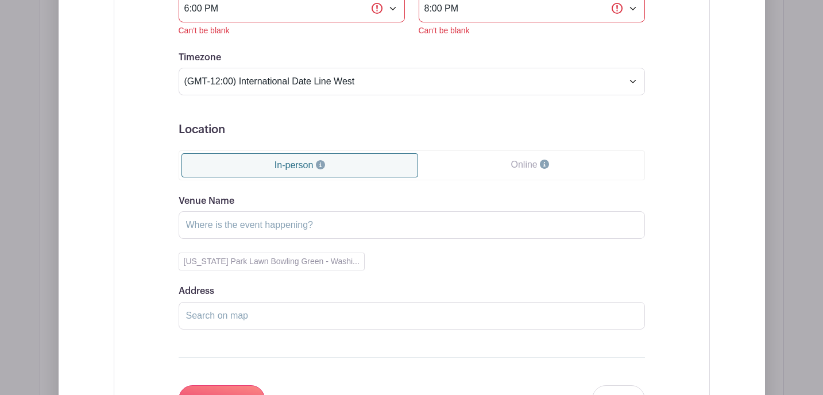
scroll to position [1193, 0]
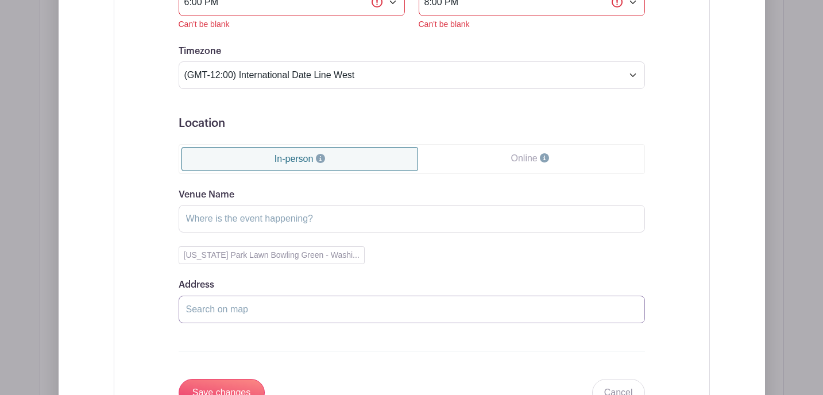
click at [230, 296] on input "Address" at bounding box center [412, 310] width 466 height 28
click at [221, 379] on input "Save changes" at bounding box center [222, 393] width 86 height 28
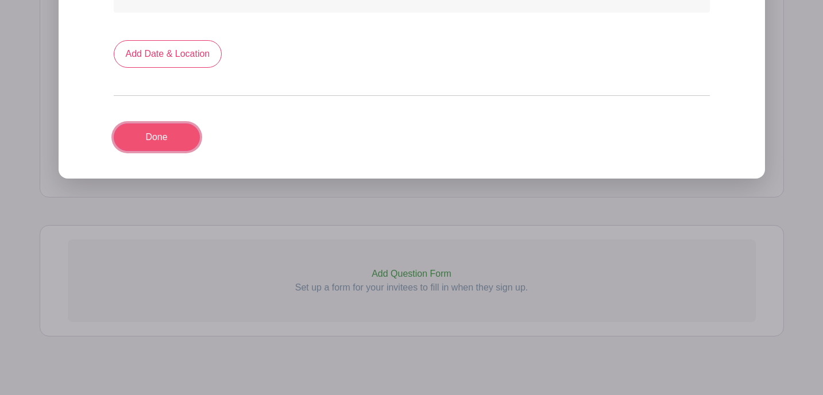
click at [175, 132] on link "Done" at bounding box center [157, 138] width 86 height 28
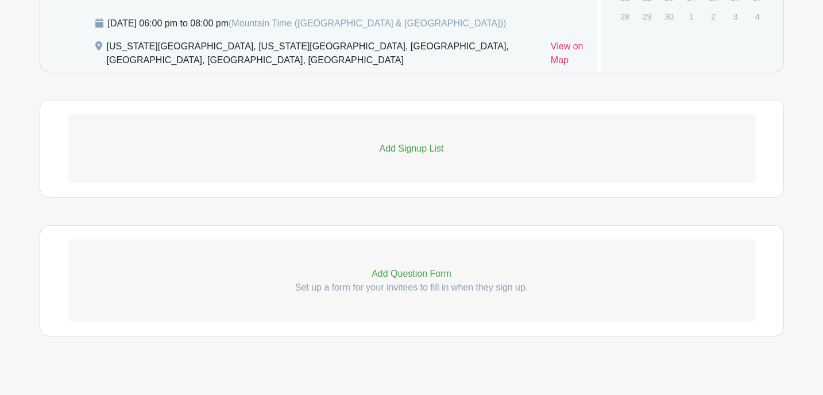
click at [410, 142] on p "Add Signup List" at bounding box center [412, 149] width 688 height 14
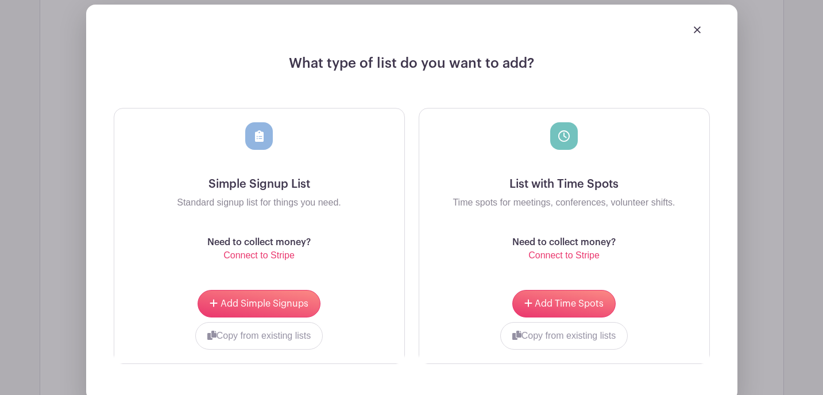
scroll to position [995, 0]
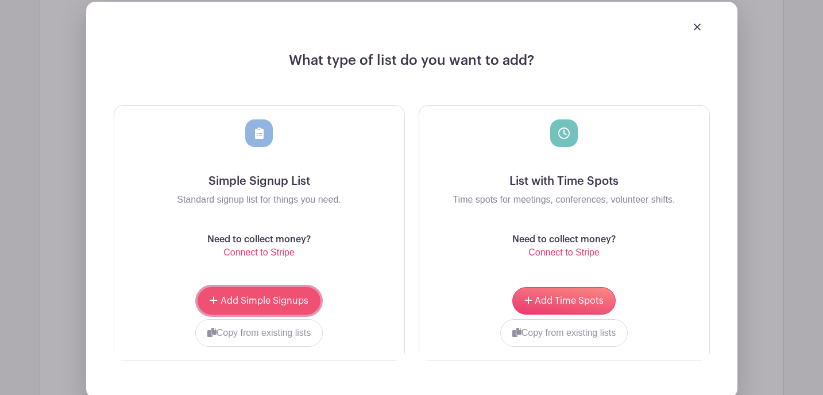
click at [263, 296] on span "Add Simple Signups" at bounding box center [265, 300] width 88 height 9
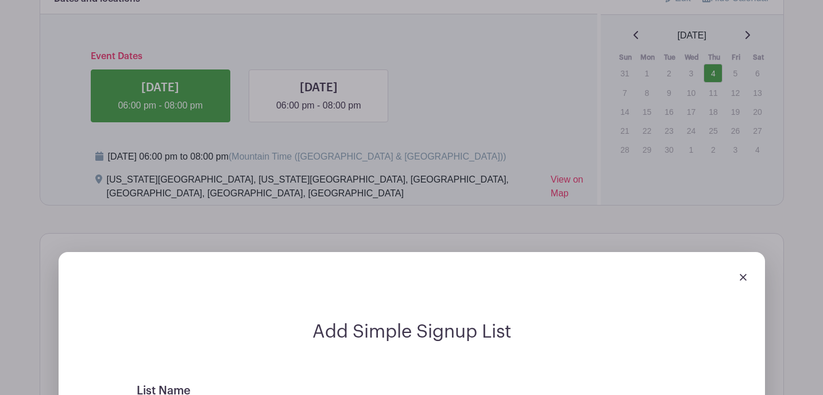
scroll to position [816, 0]
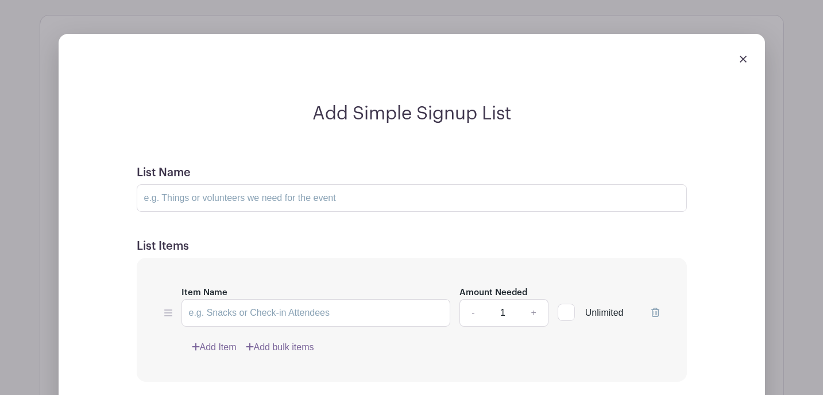
scroll to position [1035, 0]
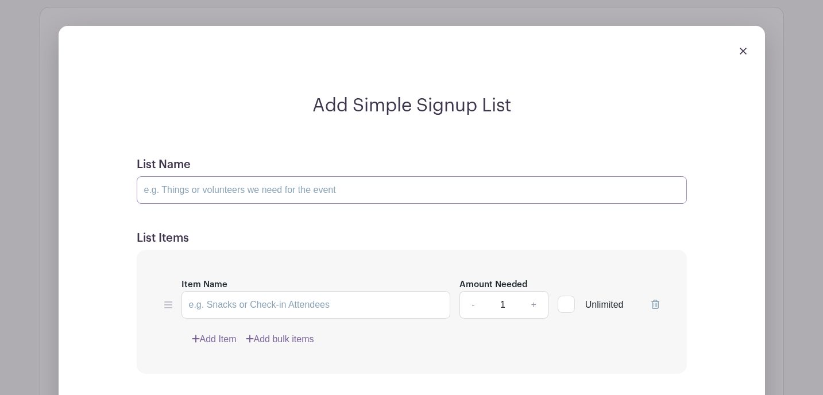
click at [203, 178] on input "List Name" at bounding box center [412, 190] width 550 height 28
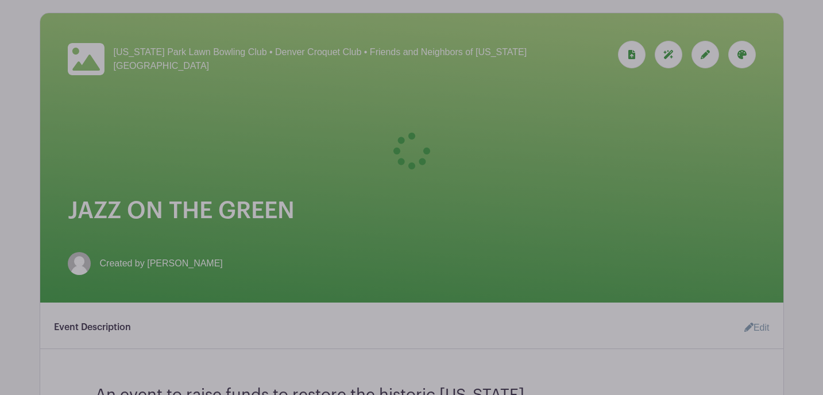
scroll to position [122, 0]
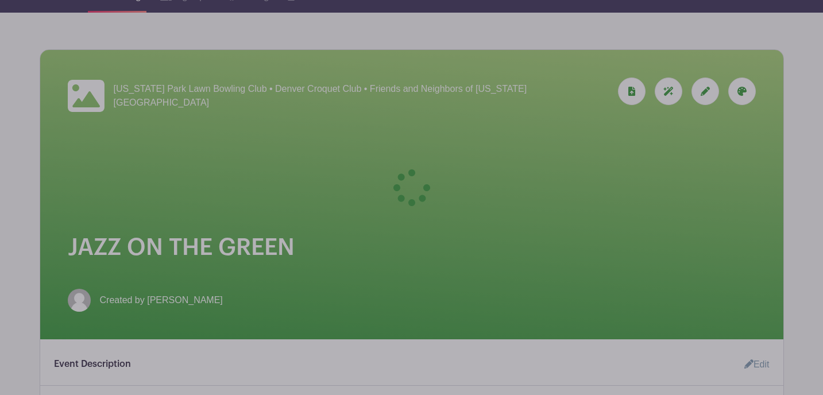
type input "Yes, I/We will attend."
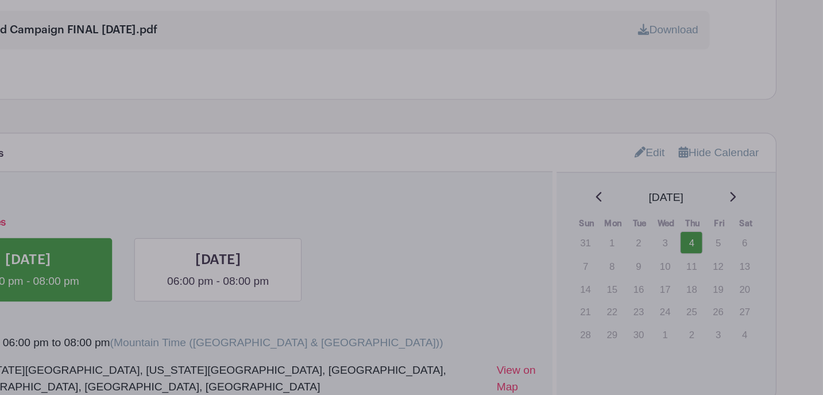
scroll to position [677, 0]
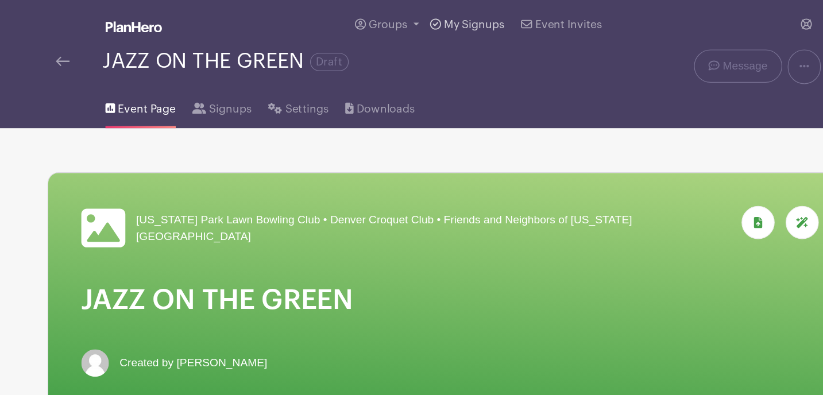
click at [400, 21] on span "My Signups" at bounding box center [395, 20] width 51 height 9
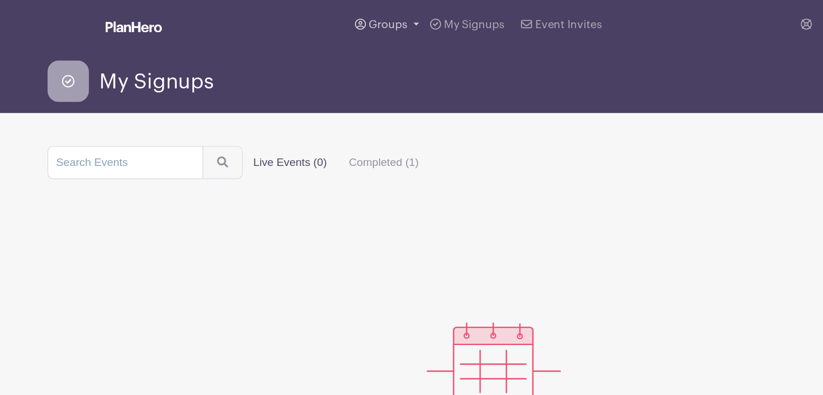
click at [319, 22] on span "Groups" at bounding box center [323, 20] width 32 height 9
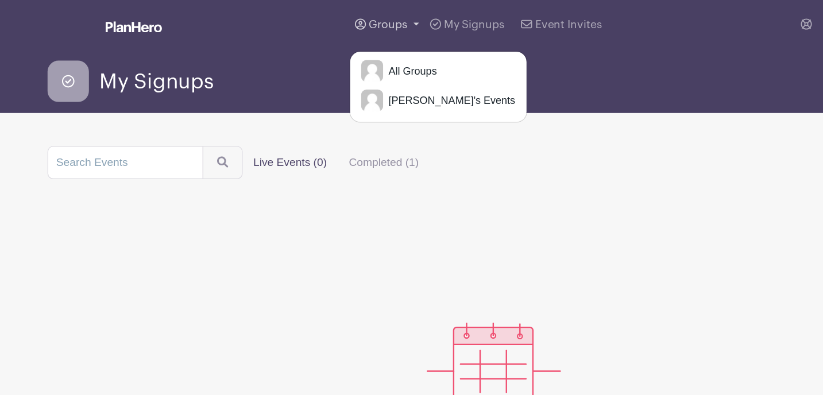
click at [319, 22] on span "Groups" at bounding box center [323, 20] width 32 height 9
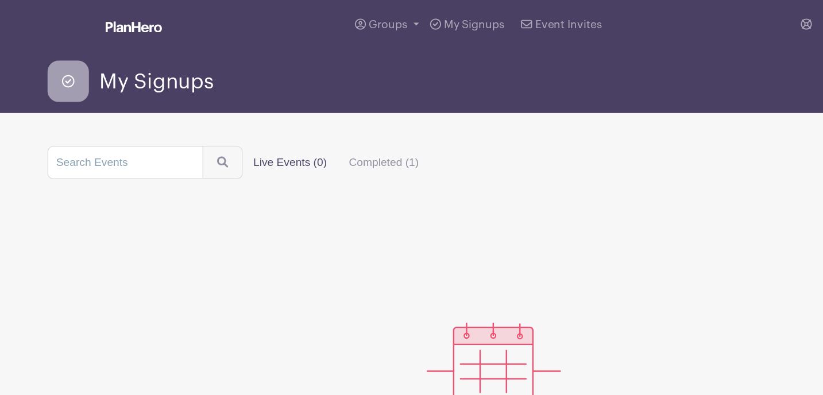
click at [111, 20] on img at bounding box center [111, 22] width 47 height 9
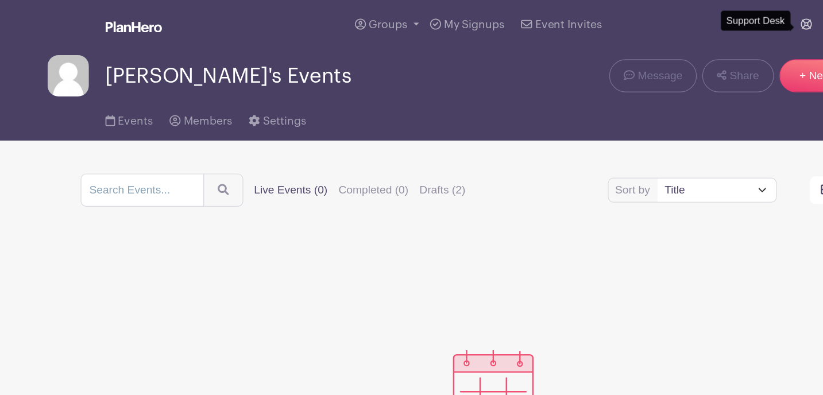
click at [671, 19] on icon at bounding box center [672, 20] width 9 height 9
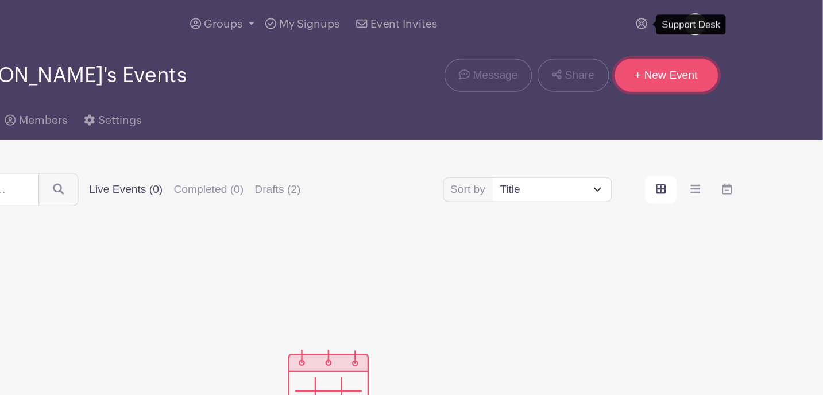
click at [703, 63] on link "+ New Event" at bounding box center [693, 63] width 86 height 28
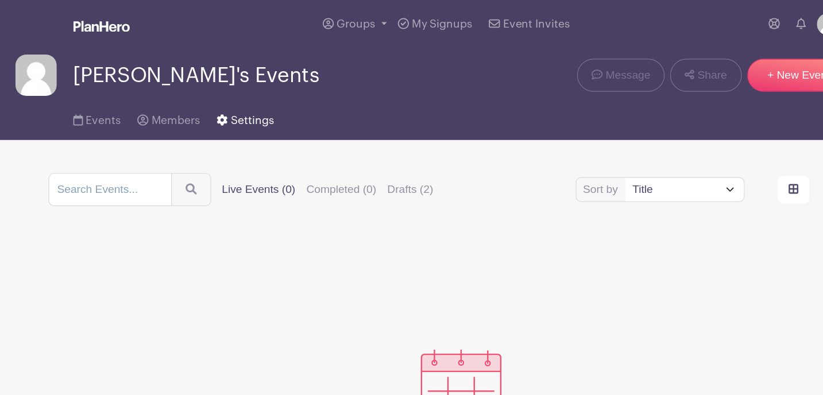
click at [234, 100] on span "Settings" at bounding box center [237, 101] width 36 height 9
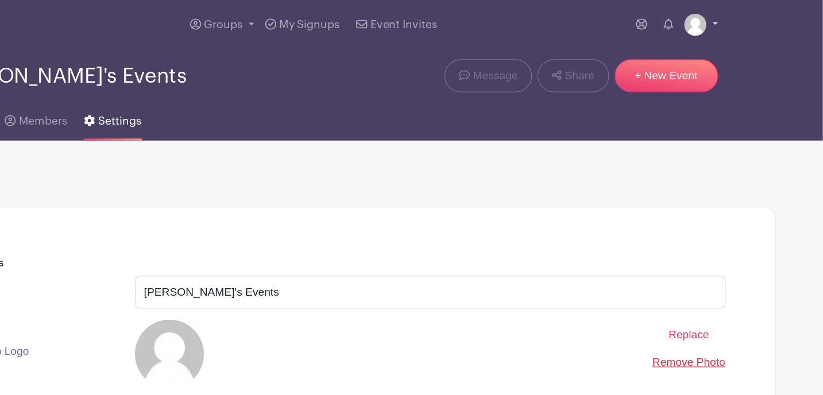
click at [732, 20] on link at bounding box center [722, 20] width 28 height 18
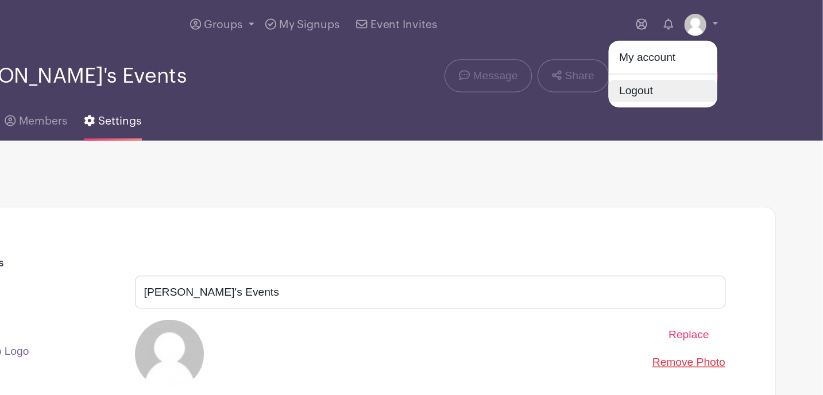
click at [673, 70] on link "Logout" at bounding box center [690, 76] width 91 height 18
